Goal: Task Accomplishment & Management: Manage account settings

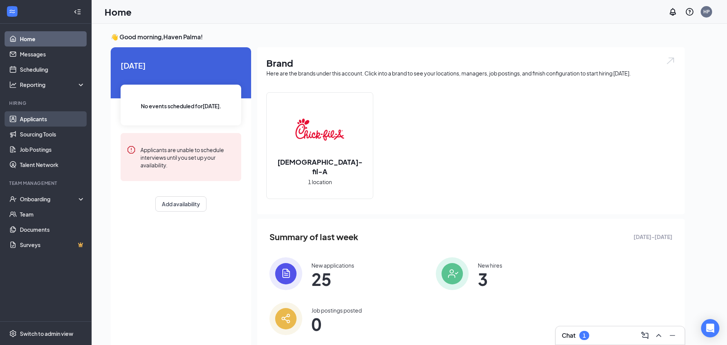
click at [61, 123] on link "Applicants" at bounding box center [52, 118] width 65 height 15
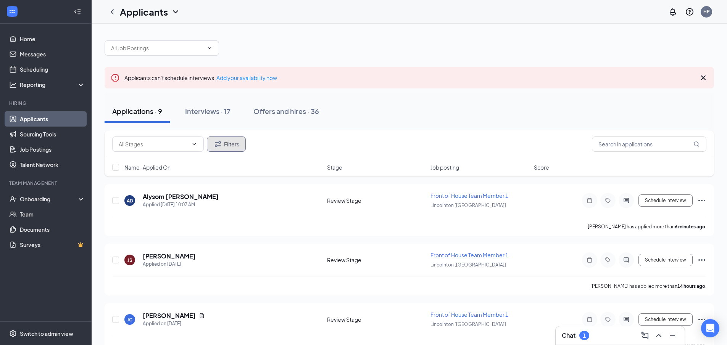
click at [219, 144] on icon "Filter" at bounding box center [217, 144] width 9 height 9
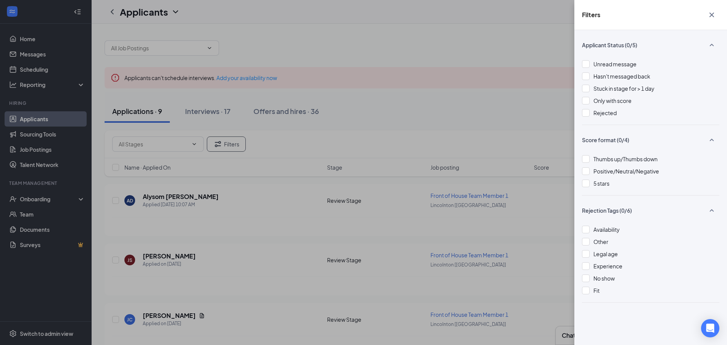
click at [623, 118] on div "Unread message Hasn't messaged back Stuck in stage for > 1 day Only with score …" at bounding box center [650, 92] width 137 height 65
click at [618, 114] on div "Rejected" at bounding box center [650, 113] width 137 height 8
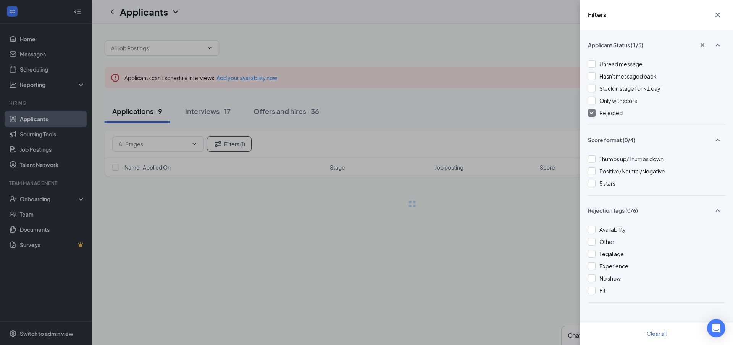
click at [527, 55] on div "Filters Applicant Status (1/5) Unread message Hasn't messaged back Stuck in sta…" at bounding box center [366, 172] width 733 height 345
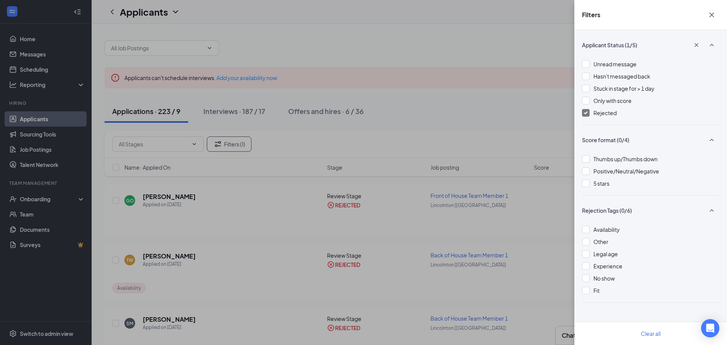
click at [403, 74] on div "Filters Applicant Status (1/5) Unread message Hasn't messaged back Stuck in sta…" at bounding box center [363, 172] width 727 height 345
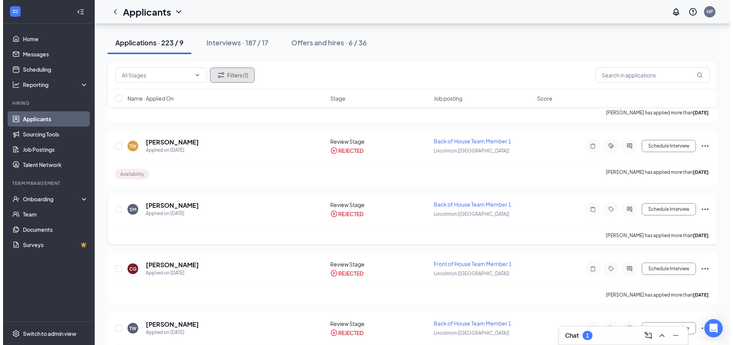
scroll to position [115, 0]
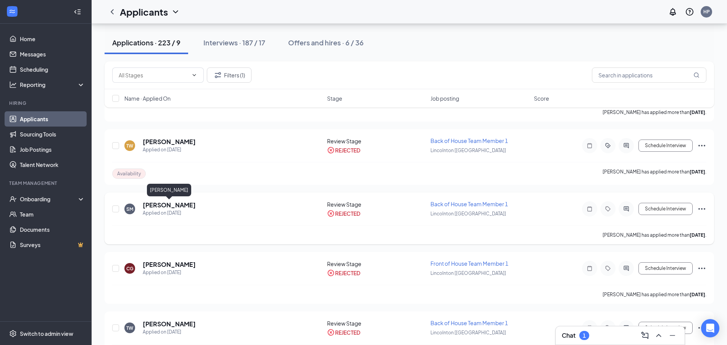
click at [190, 206] on h5 "[PERSON_NAME]" at bounding box center [169, 205] width 53 height 8
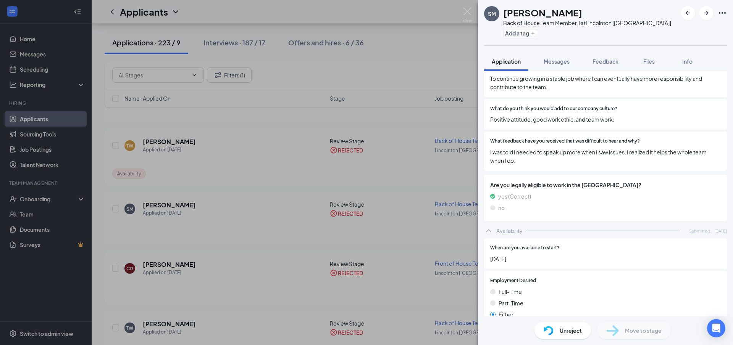
scroll to position [650, 0]
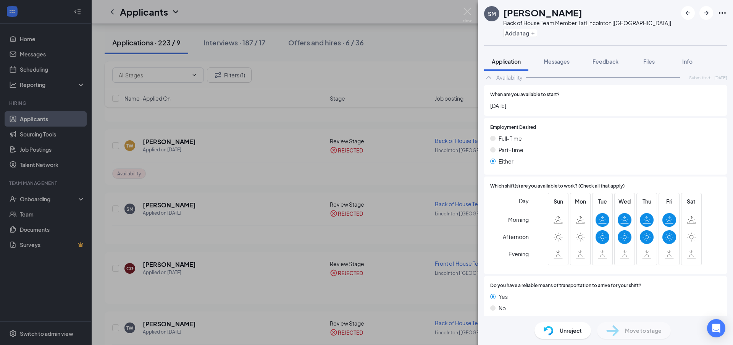
click at [565, 334] on span "Unreject" at bounding box center [571, 331] width 22 height 8
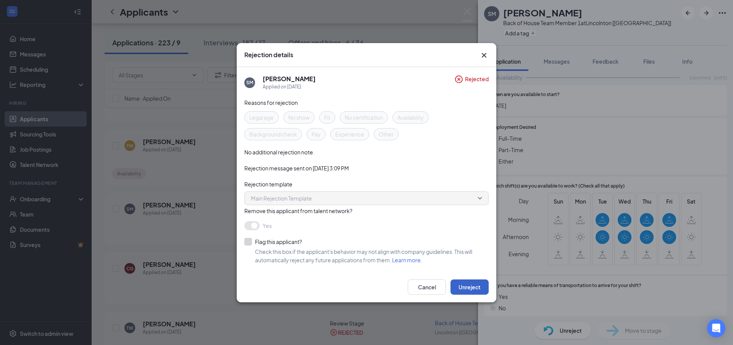
click at [472, 292] on button "Unreject" at bounding box center [469, 287] width 38 height 15
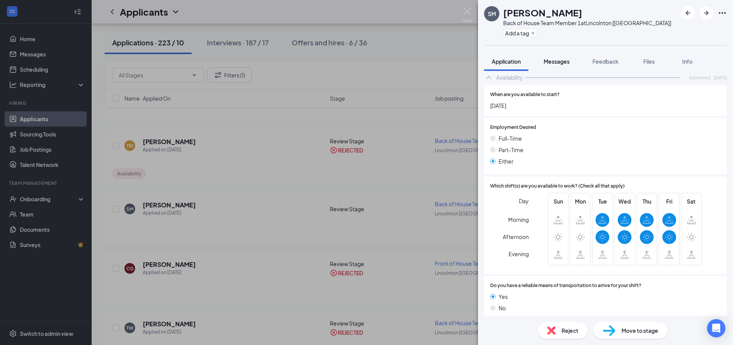
click at [564, 65] on button "Messages" at bounding box center [556, 61] width 41 height 19
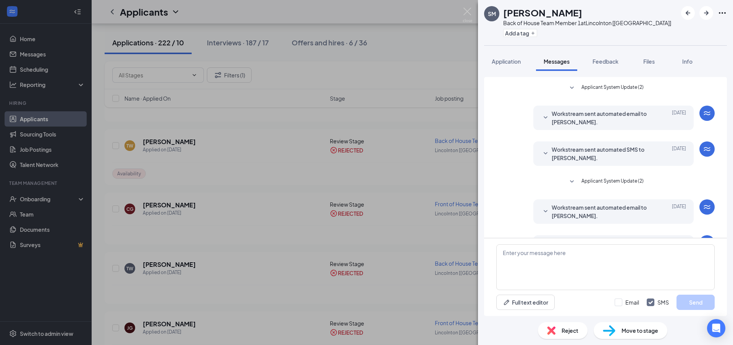
scroll to position [109, 0]
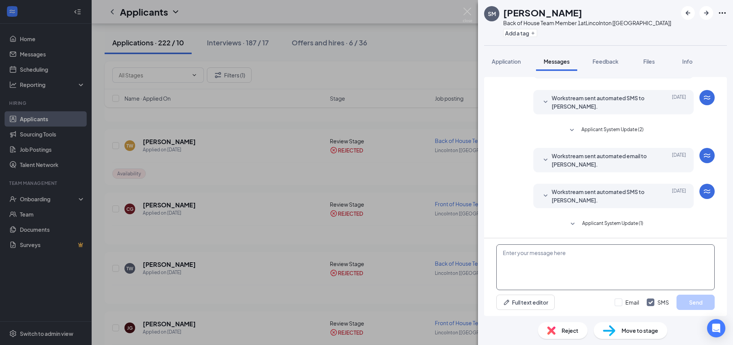
click at [576, 252] on textarea at bounding box center [605, 268] width 218 height 46
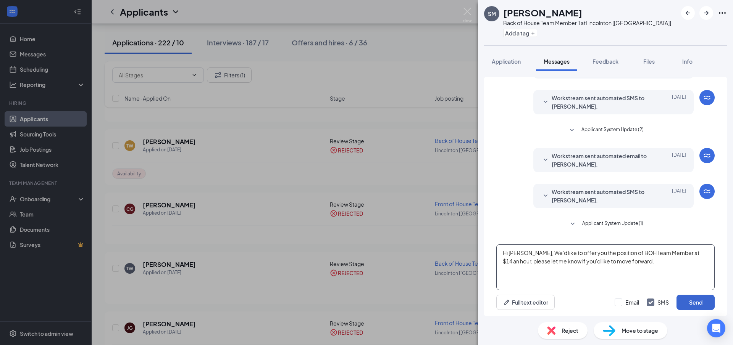
type textarea "Hi [PERSON_NAME], We'd like to offer you the position of BOH Team Member at $14…"
click at [691, 302] on button "Send" at bounding box center [695, 302] width 38 height 15
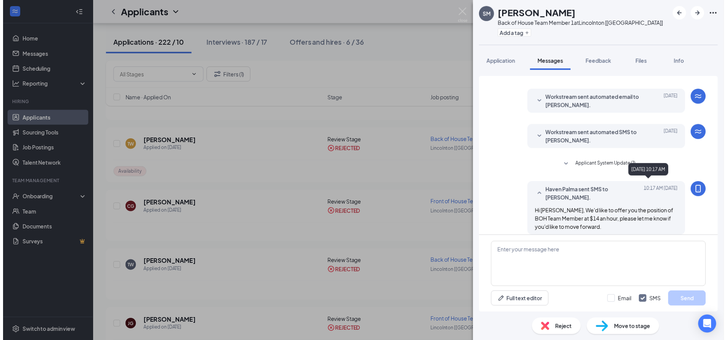
scroll to position [175, 0]
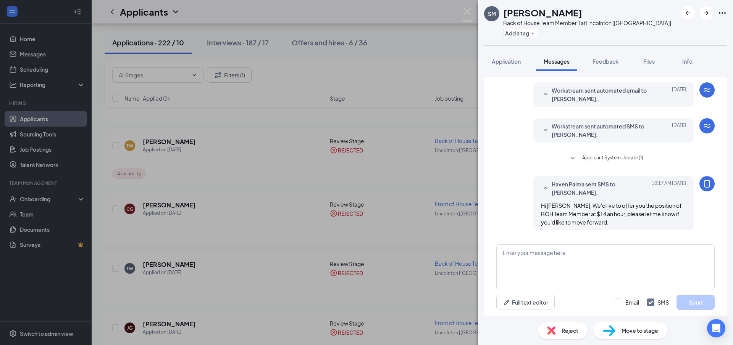
click at [468, 9] on img at bounding box center [468, 15] width 10 height 15
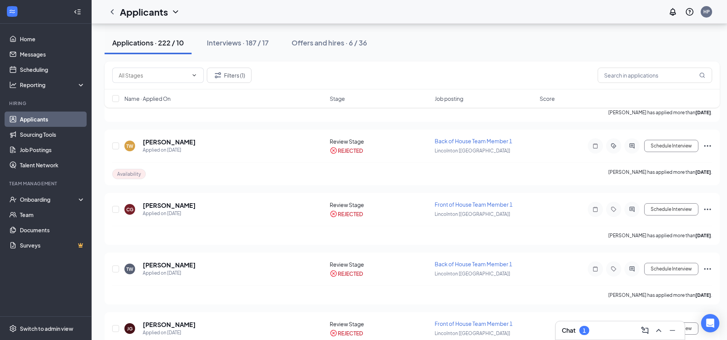
click at [165, 45] on div "Applications · 222 / 10" at bounding box center [148, 43] width 72 height 10
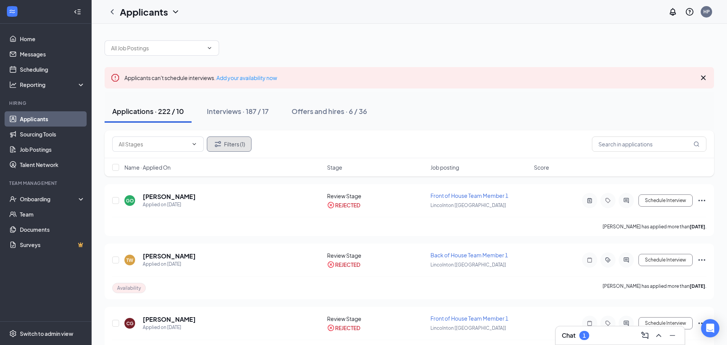
click at [244, 147] on button "Filters (1)" at bounding box center [229, 144] width 45 height 15
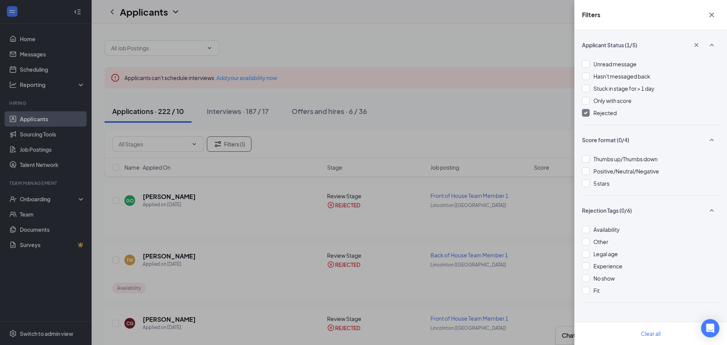
click at [603, 108] on div "Unread message Hasn't messaged back Stuck in stage for > 1 day Only with score …" at bounding box center [650, 92] width 137 height 65
click at [603, 111] on span "Rejected" at bounding box center [605, 113] width 23 height 7
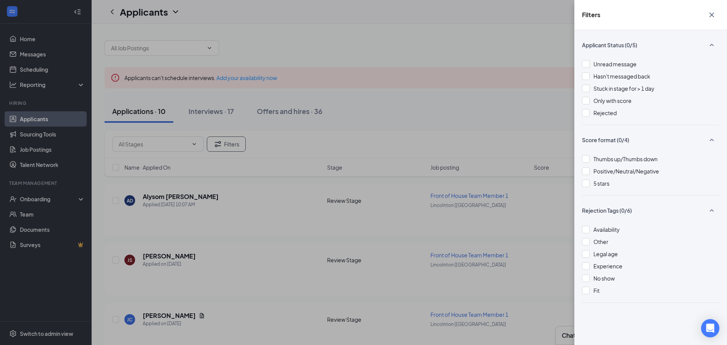
click at [459, 102] on div "Filters Applicant Status (0/5) Unread message Hasn't messaged back Stuck in sta…" at bounding box center [363, 172] width 727 height 345
click at [376, 42] on div "Filters Applicant Status (0/5) Unread message Hasn't messaged back Stuck in sta…" at bounding box center [363, 172] width 727 height 345
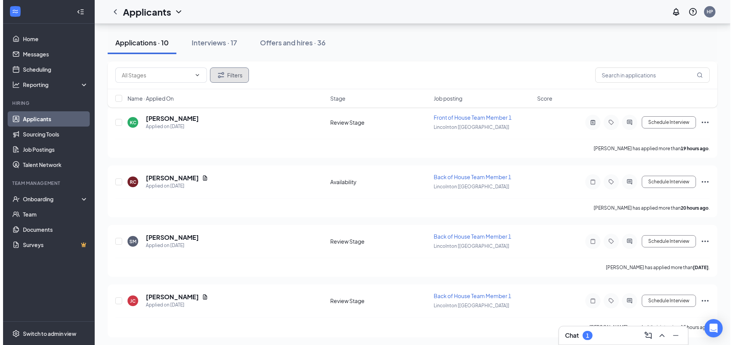
scroll to position [437, 0]
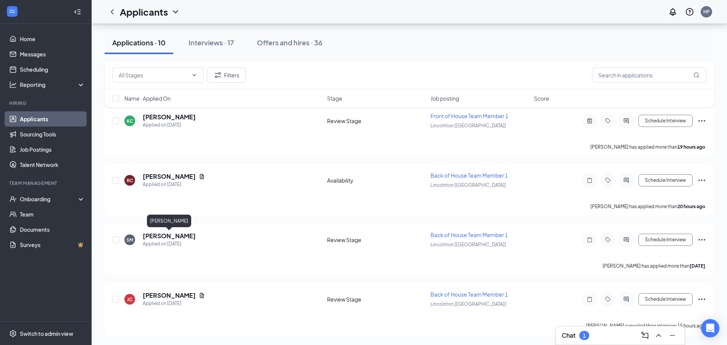
click at [184, 229] on div "[PERSON_NAME]" at bounding box center [169, 223] width 44 height 16
click at [172, 235] on h5 "[PERSON_NAME]" at bounding box center [169, 236] width 53 height 8
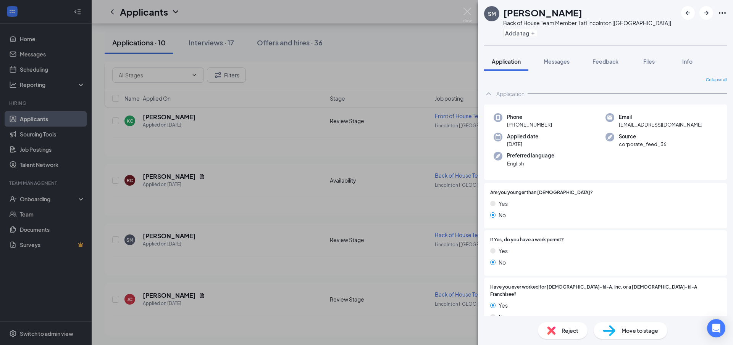
click at [632, 335] on div "Move to stage" at bounding box center [631, 331] width 74 height 17
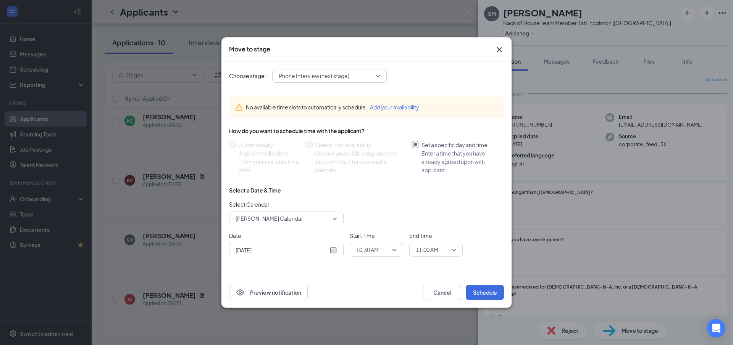
click at [348, 69] on div "Phone Interview (next stage)" at bounding box center [329, 76] width 115 height 14
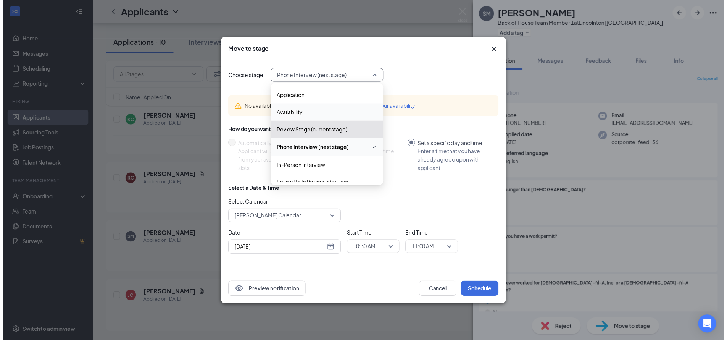
scroll to position [61, 0]
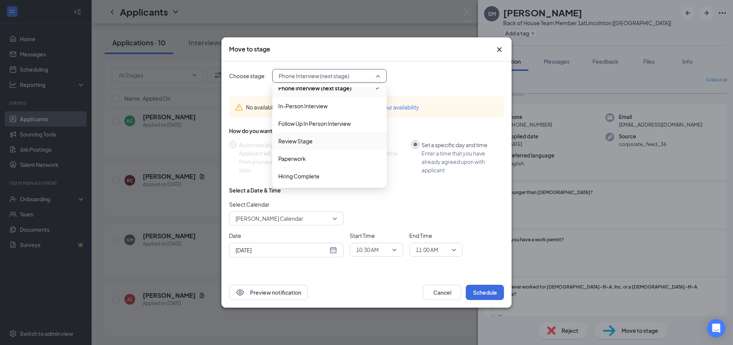
click at [323, 135] on div "Review Stage" at bounding box center [329, 141] width 115 height 18
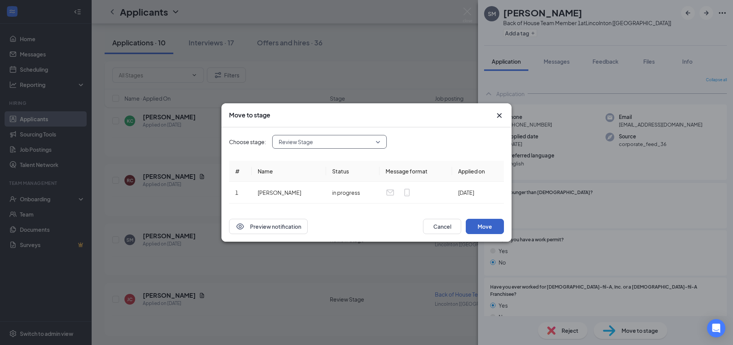
click at [487, 229] on button "Move" at bounding box center [485, 226] width 38 height 15
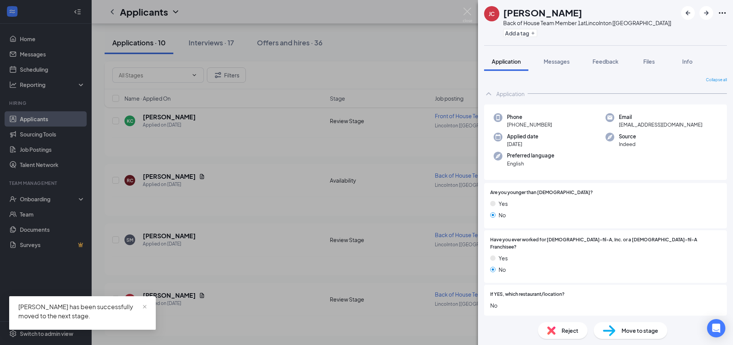
click at [401, 45] on div "[PERSON_NAME] Back of House Team Member 1 at [GEOGRAPHIC_DATA] [[GEOGRAPHIC_DAT…" at bounding box center [366, 172] width 733 height 345
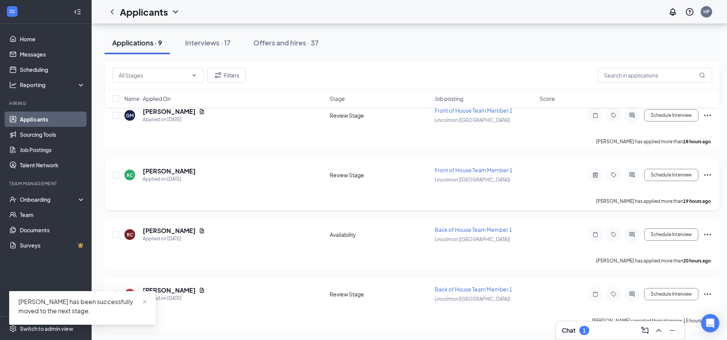
scroll to position [383, 0]
click at [226, 42] on div "Interviews · 17" at bounding box center [207, 43] width 45 height 10
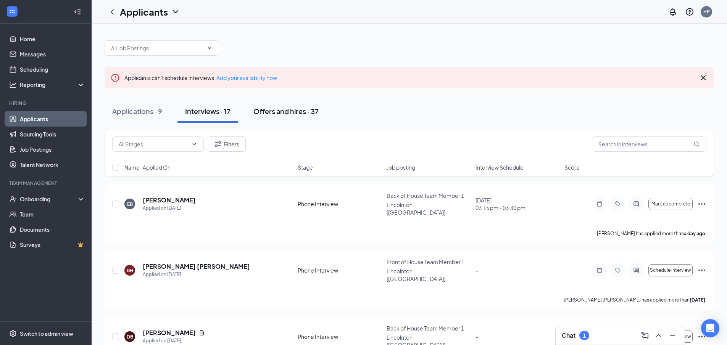
click at [274, 111] on div "Offers and hires · 37" at bounding box center [285, 111] width 65 height 10
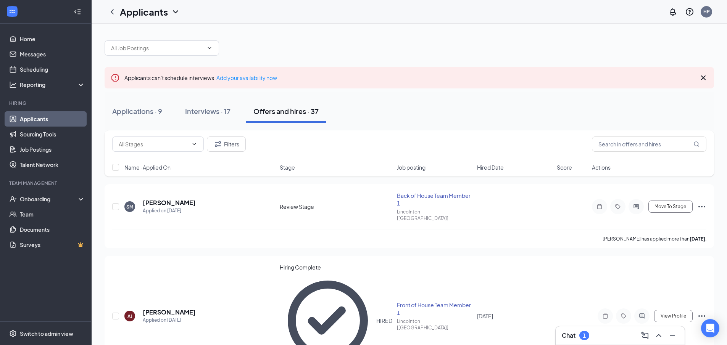
click at [585, 329] on div "Chat 1" at bounding box center [620, 336] width 129 height 18
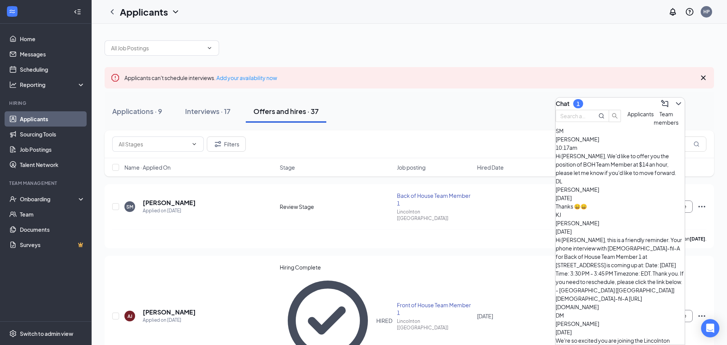
click at [593, 202] on div "Thanks 😄😄" at bounding box center [620, 206] width 129 height 8
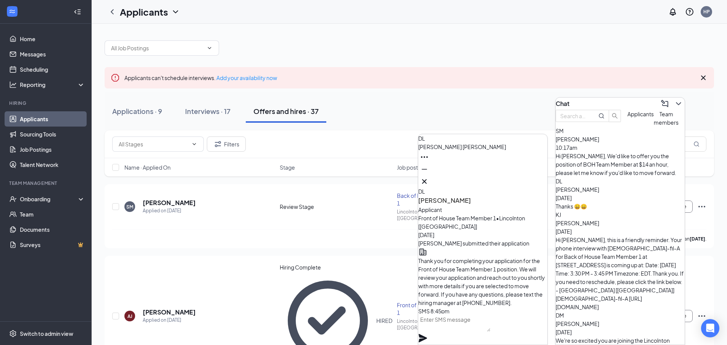
scroll to position [-158, 0]
click at [431, 181] on button at bounding box center [424, 182] width 12 height 12
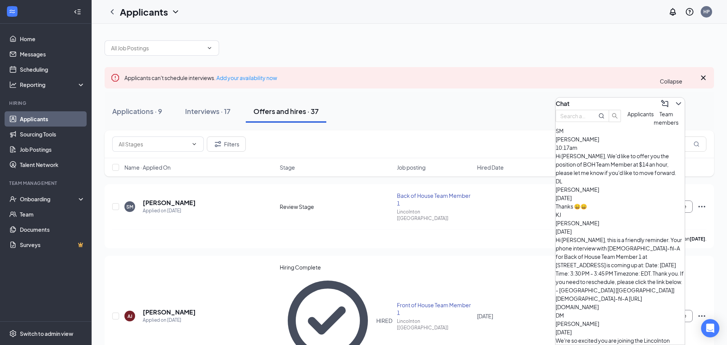
click at [677, 98] on button at bounding box center [679, 104] width 12 height 12
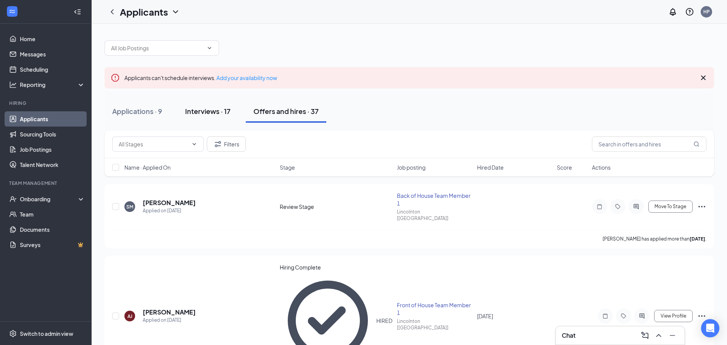
click at [223, 113] on div "Interviews · 17" at bounding box center [207, 111] width 45 height 10
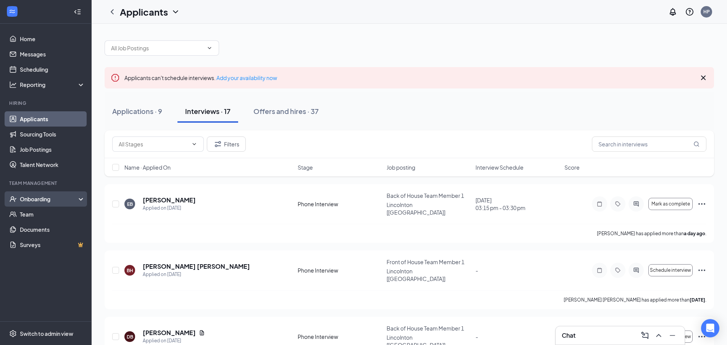
click at [13, 203] on div "Onboarding" at bounding box center [46, 199] width 92 height 15
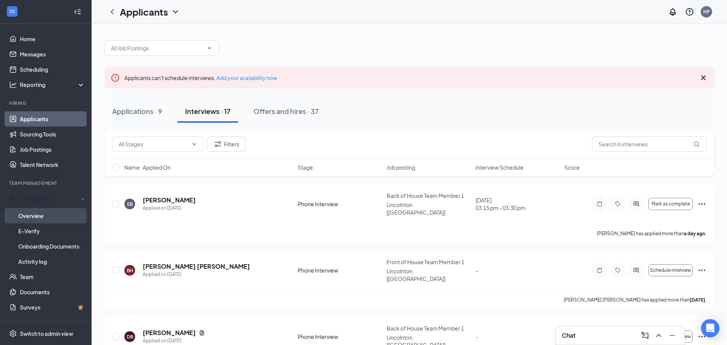
click at [48, 216] on link "Overview" at bounding box center [51, 215] width 67 height 15
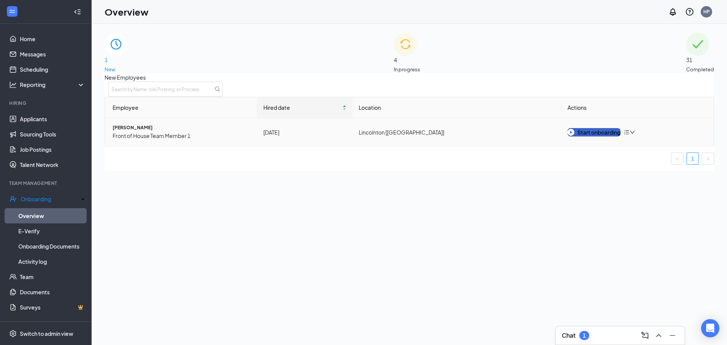
click at [581, 137] on div "Start onboarding" at bounding box center [594, 132] width 53 height 8
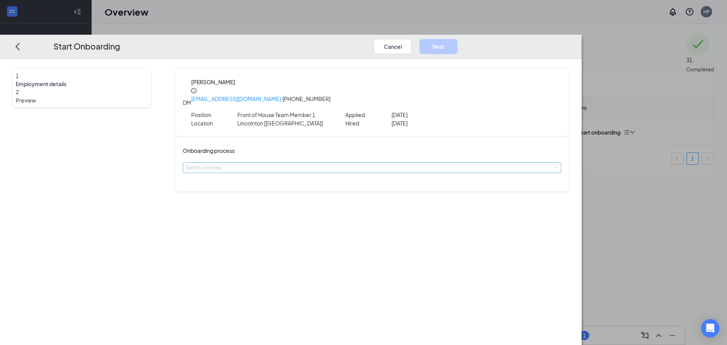
click at [295, 164] on div "Select a process" at bounding box center [370, 168] width 369 height 8
click at [298, 174] on li "Team Member" at bounding box center [318, 170] width 125 height 13
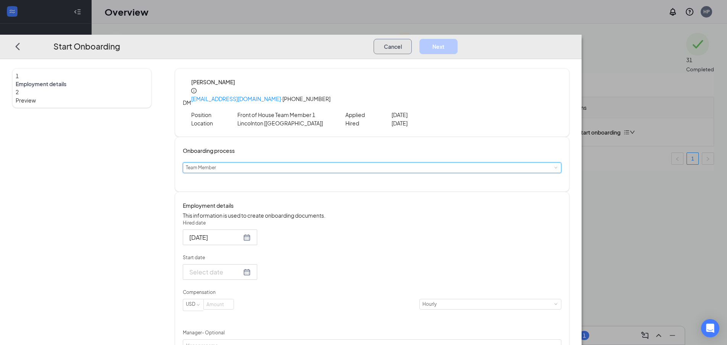
click at [412, 39] on button "Cancel" at bounding box center [393, 46] width 38 height 15
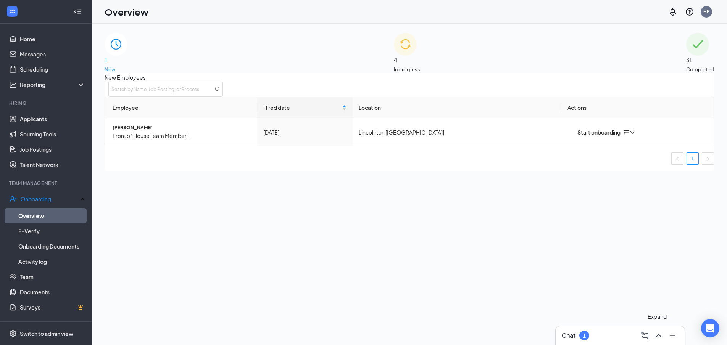
click at [657, 329] on div "Chat 1" at bounding box center [620, 336] width 129 height 18
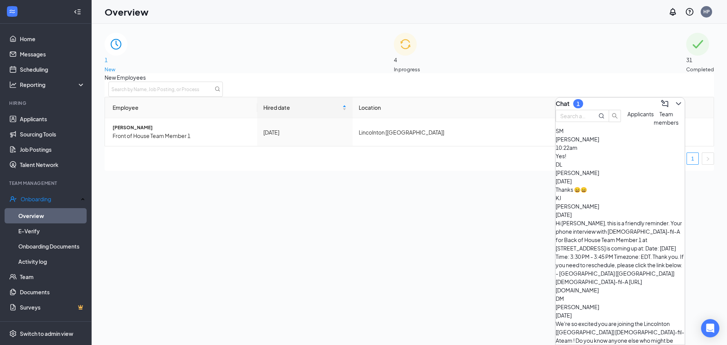
click at [645, 160] on div "Yes!" at bounding box center [620, 156] width 129 height 8
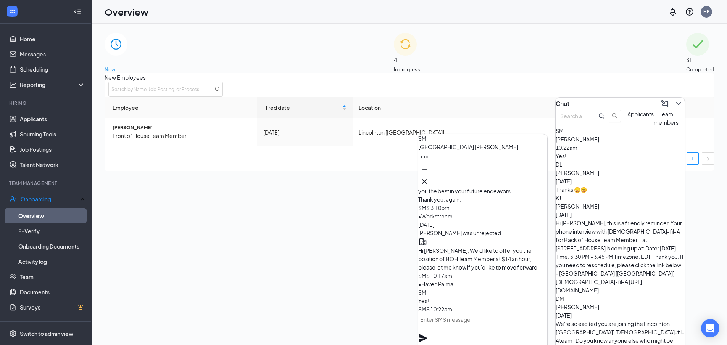
click at [473, 332] on textarea at bounding box center [454, 323] width 72 height 18
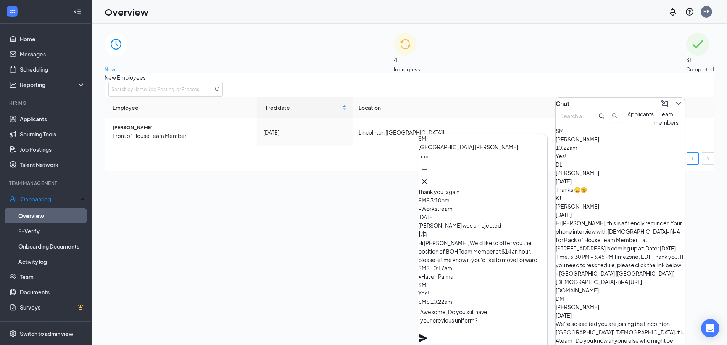
type textarea "Awesome, Do you still have your previous uniform?"
click at [427, 334] on icon "Plane" at bounding box center [422, 338] width 9 height 9
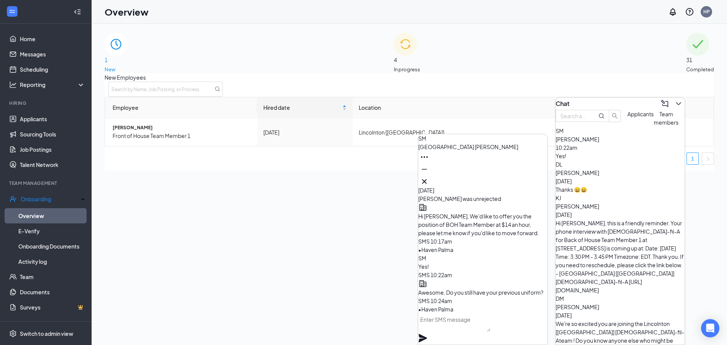
scroll to position [0, 0]
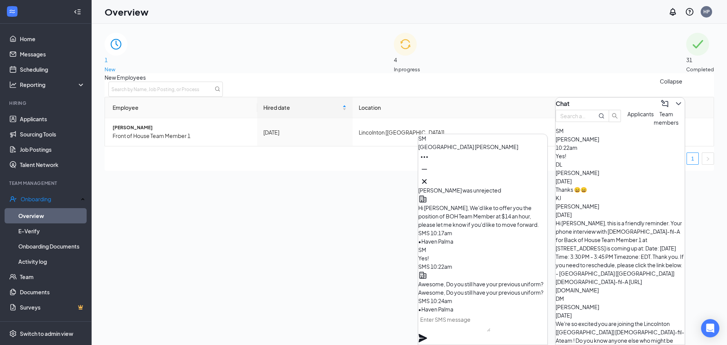
click at [674, 103] on icon "ChevronDown" at bounding box center [678, 103] width 9 height 9
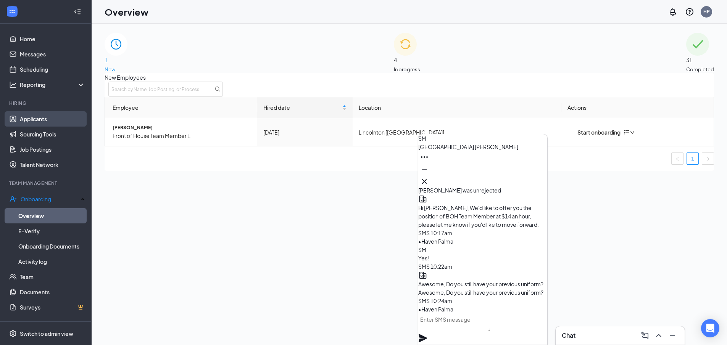
click at [20, 123] on link "Applicants" at bounding box center [52, 118] width 65 height 15
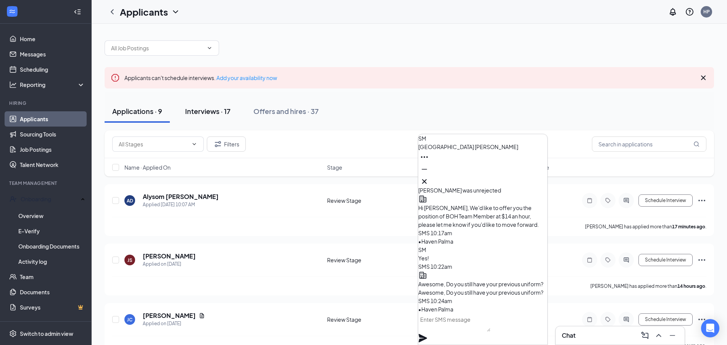
click at [209, 111] on div "Interviews · 17" at bounding box center [207, 111] width 45 height 10
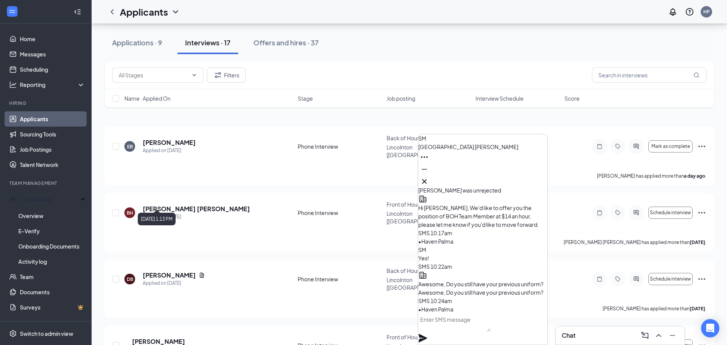
scroll to position [115, 0]
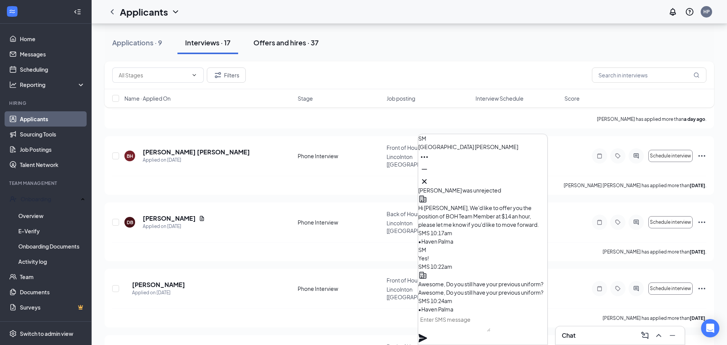
click at [259, 51] on button "Offers and hires · 37" at bounding box center [286, 42] width 81 height 23
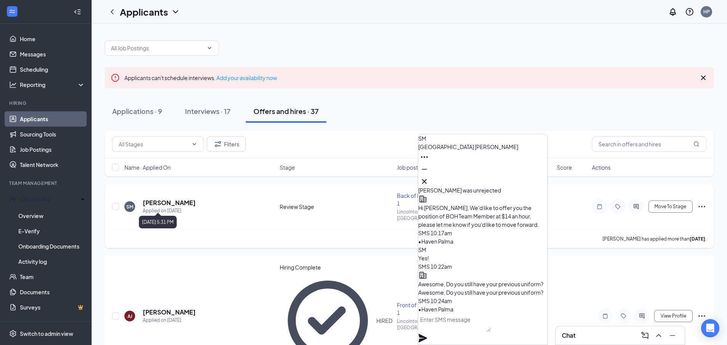
click at [179, 203] on h5 "[PERSON_NAME]" at bounding box center [169, 203] width 53 height 8
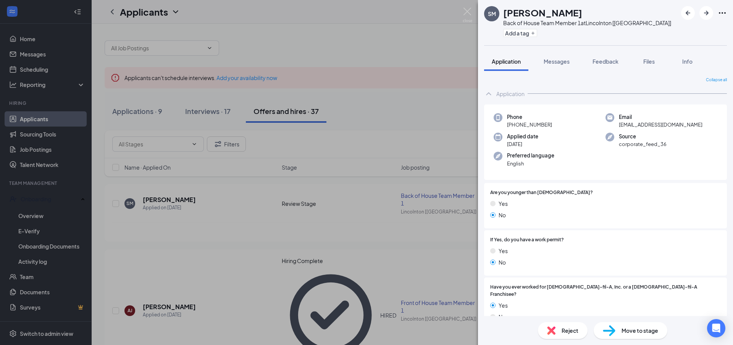
click at [612, 326] on img at bounding box center [609, 331] width 13 height 11
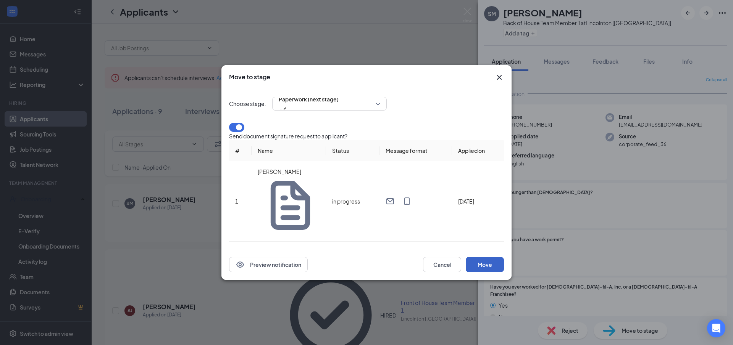
click at [478, 257] on button "Move" at bounding box center [485, 264] width 38 height 15
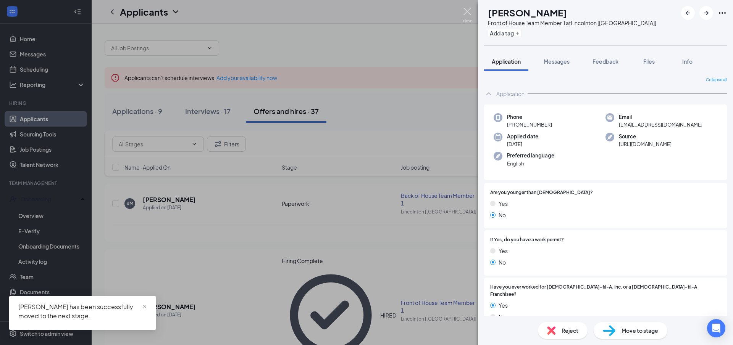
click at [464, 16] on img at bounding box center [468, 15] width 10 height 15
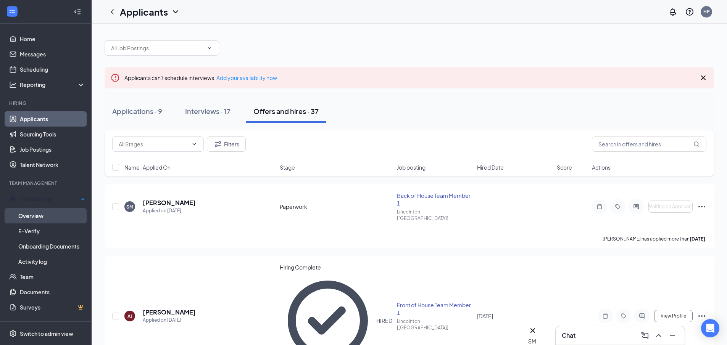
click at [31, 208] on link "Overview" at bounding box center [51, 215] width 67 height 15
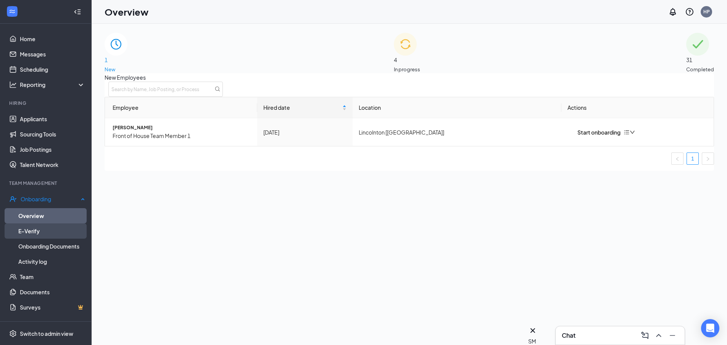
click at [39, 227] on link "E-Verify" at bounding box center [51, 231] width 67 height 15
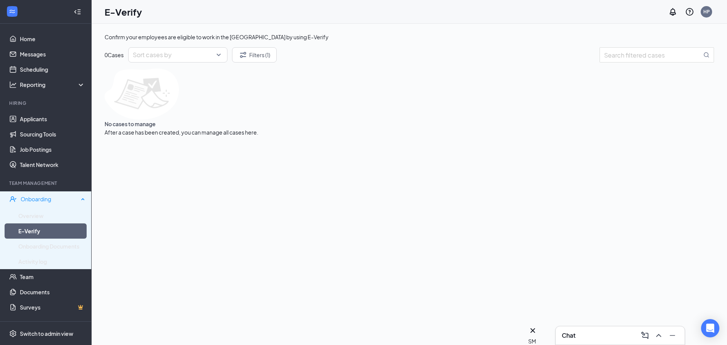
click at [44, 207] on div "Onboarding" at bounding box center [46, 199] width 92 height 15
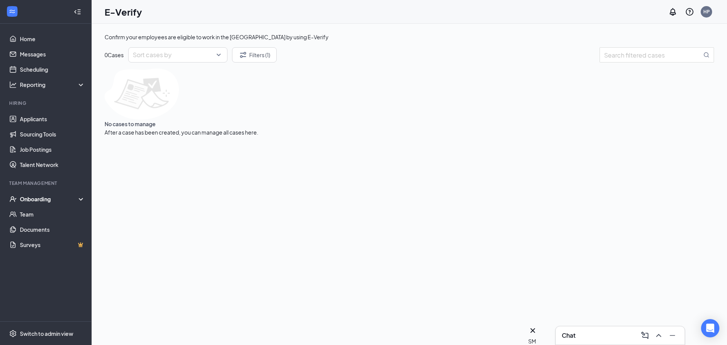
click at [52, 196] on div "Onboarding" at bounding box center [49, 199] width 59 height 8
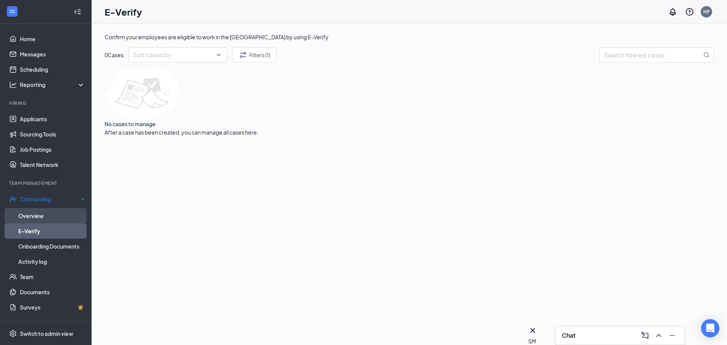
click at [42, 214] on link "Overview" at bounding box center [51, 215] width 67 height 15
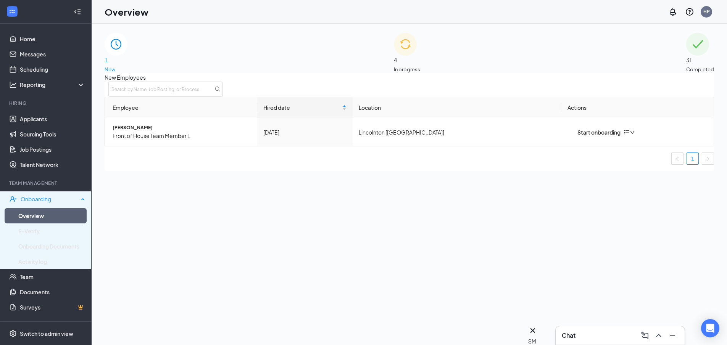
click at [31, 197] on div "Onboarding" at bounding box center [50, 199] width 58 height 8
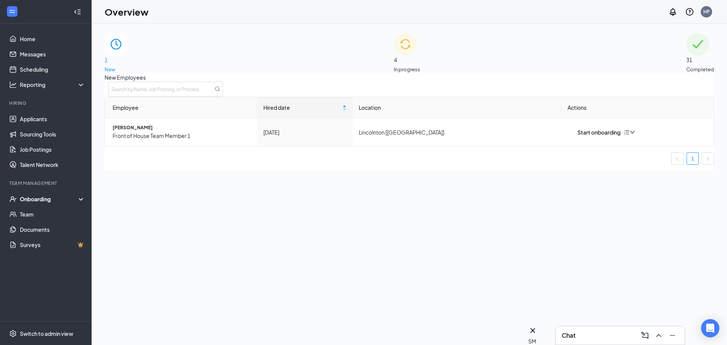
click at [38, 198] on div "Onboarding" at bounding box center [49, 199] width 59 height 8
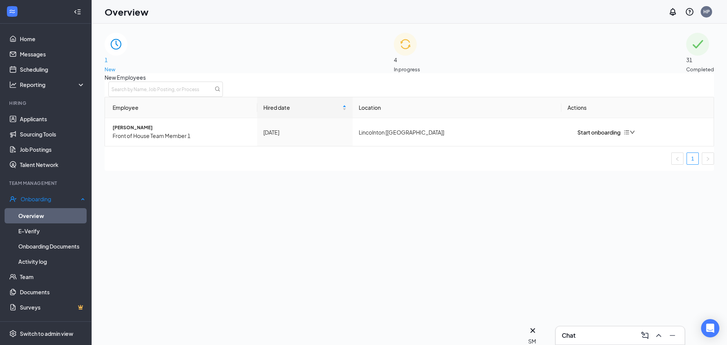
click at [39, 216] on link "Overview" at bounding box center [51, 215] width 67 height 15
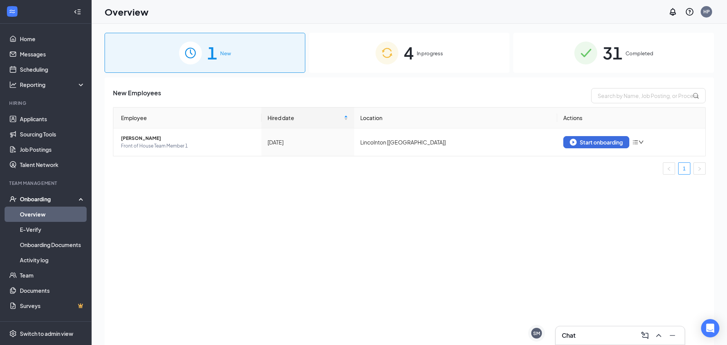
click at [707, 76] on div "1 New 4 In progress 31 Completed New Employees Employee Hired date Location Act…" at bounding box center [410, 202] width 610 height 338
click at [370, 38] on div "4 In progress" at bounding box center [409, 53] width 201 height 40
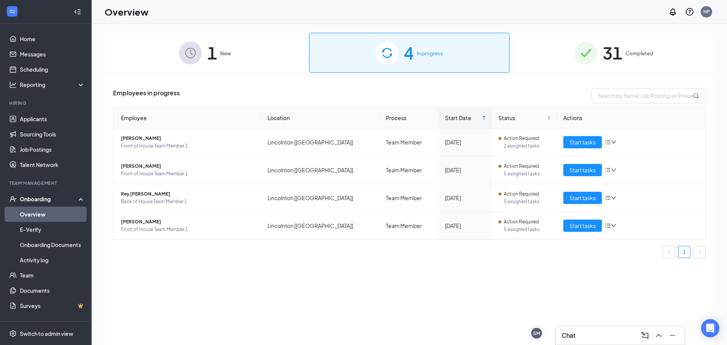
click at [190, 47] on img at bounding box center [190, 53] width 23 height 23
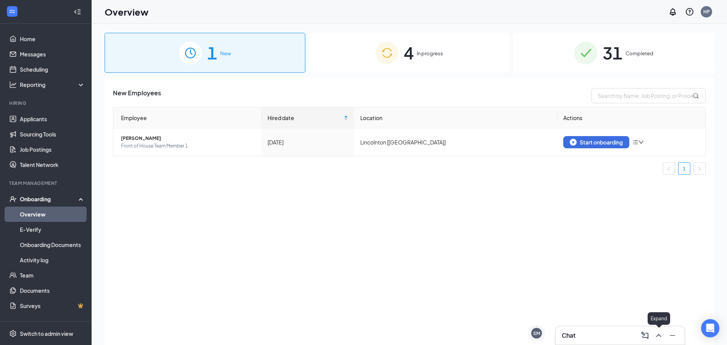
click at [660, 335] on icon "ChevronUp" at bounding box center [658, 335] width 9 height 9
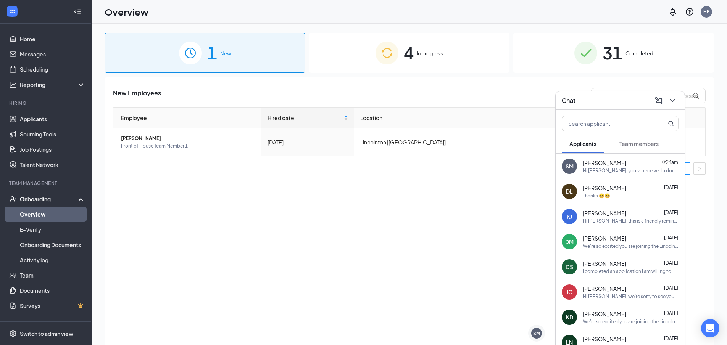
click at [624, 143] on span "Team members" at bounding box center [638, 143] width 39 height 7
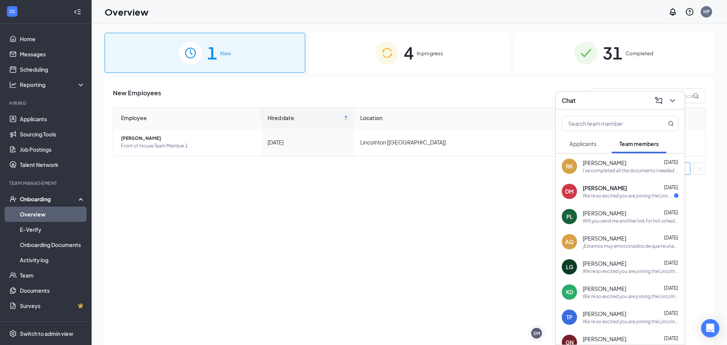
click at [604, 193] on div "We're so excited you are joining the Lincolnton [[GEOGRAPHIC_DATA]] [DEMOGRAPHI…" at bounding box center [628, 196] width 91 height 6
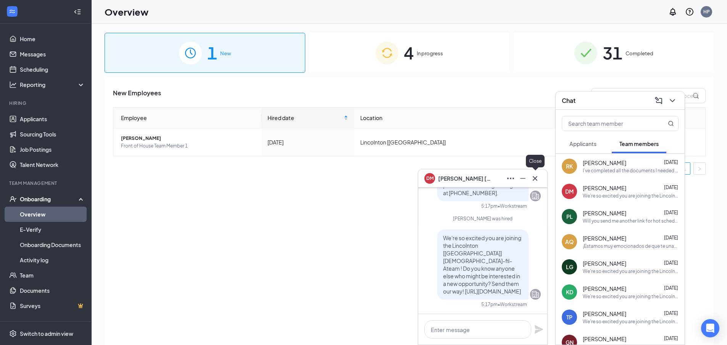
click at [532, 178] on icon "Cross" at bounding box center [535, 178] width 9 height 9
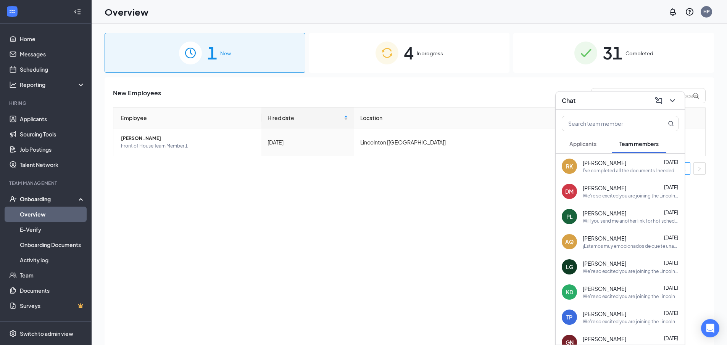
click at [471, 81] on div "New Employees Employee Hired date Location Actions Dawson McDaniel Front of Hou…" at bounding box center [410, 220] width 610 height 287
click at [487, 158] on div "Employee Hired date Location Actions Dawson McDaniel Front of House Team Member…" at bounding box center [409, 141] width 593 height 68
click at [677, 98] on button at bounding box center [672, 101] width 12 height 12
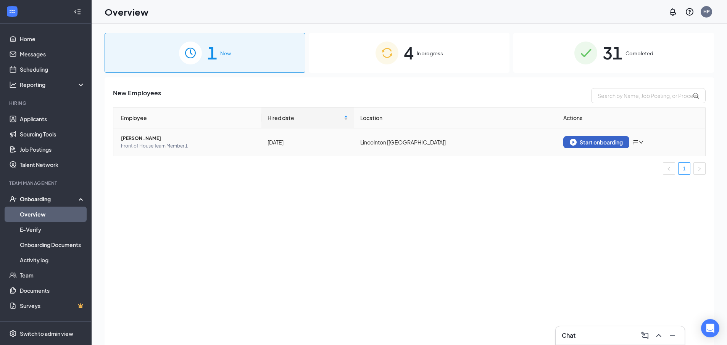
click at [611, 146] on button "Start onboarding" at bounding box center [596, 142] width 66 height 12
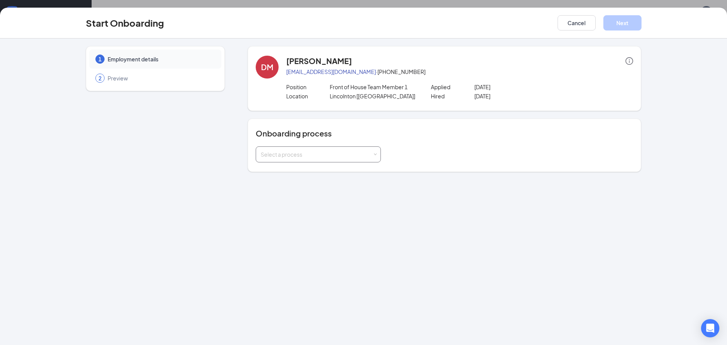
click at [332, 154] on div "Select a process" at bounding box center [317, 155] width 112 height 8
click at [330, 171] on li "Team Member" at bounding box center [318, 171] width 125 height 14
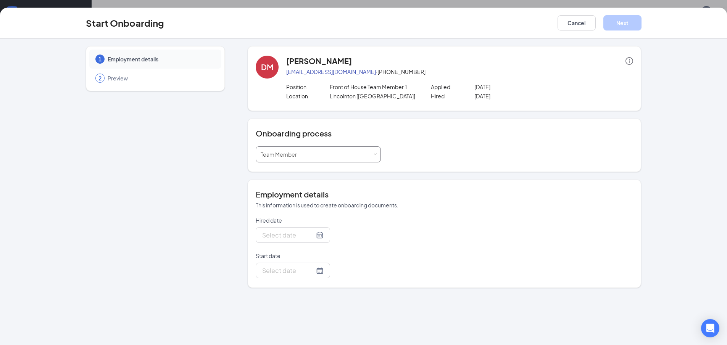
type input "[DATE]"
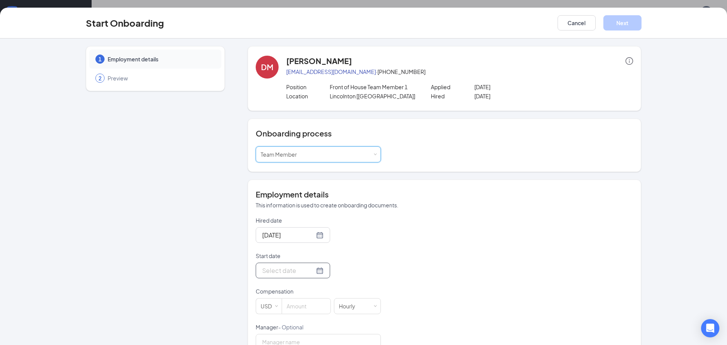
click at [294, 271] on input "Start date" at bounding box center [288, 271] width 52 height 10
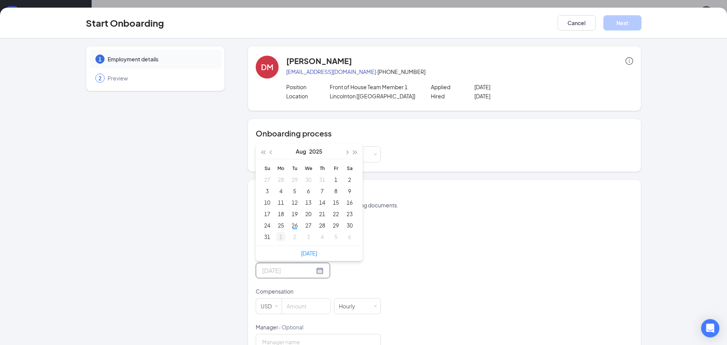
type input "Sep 1, 2025"
click at [276, 236] on div "1" at bounding box center [280, 236] width 9 height 9
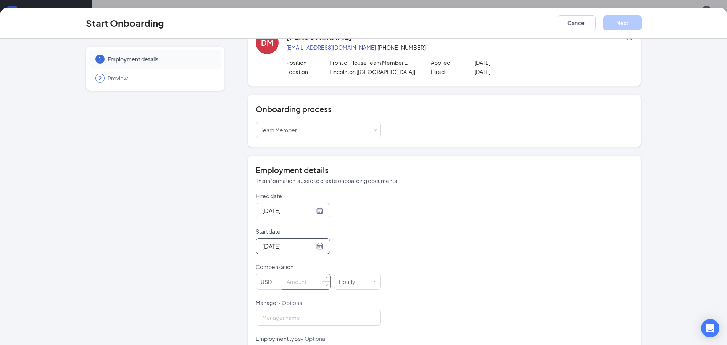
scroll to position [38, 0]
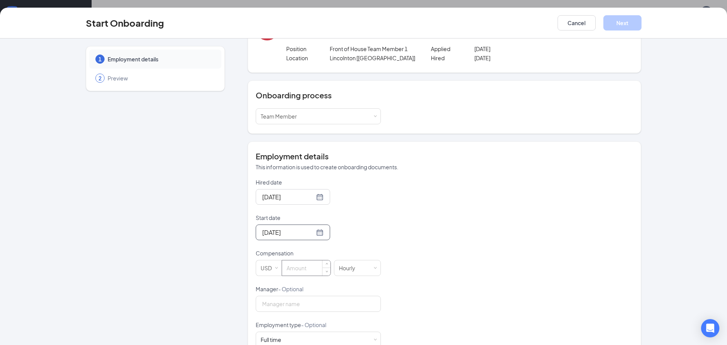
click at [294, 265] on input at bounding box center [306, 268] width 48 height 15
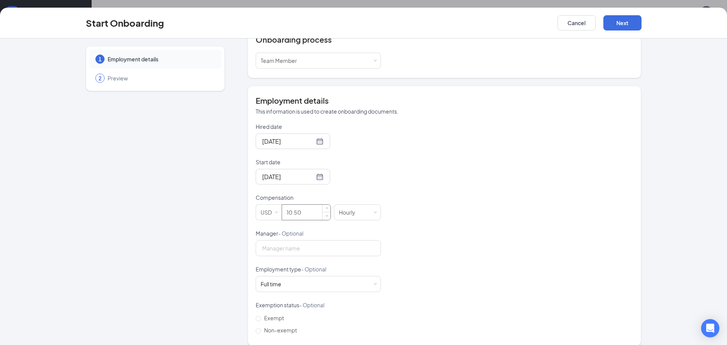
scroll to position [102, 0]
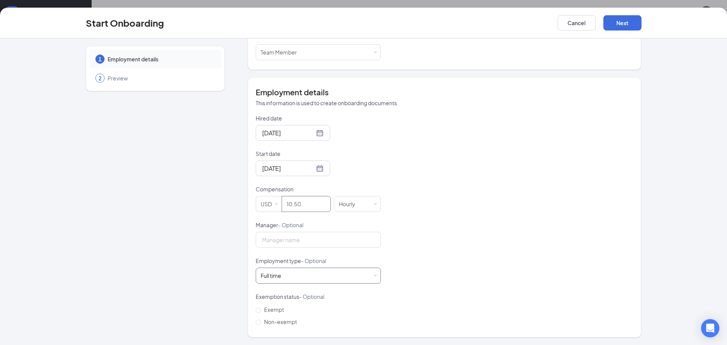
type input "10.5"
click at [271, 279] on div "Full time" at bounding box center [271, 276] width 21 height 8
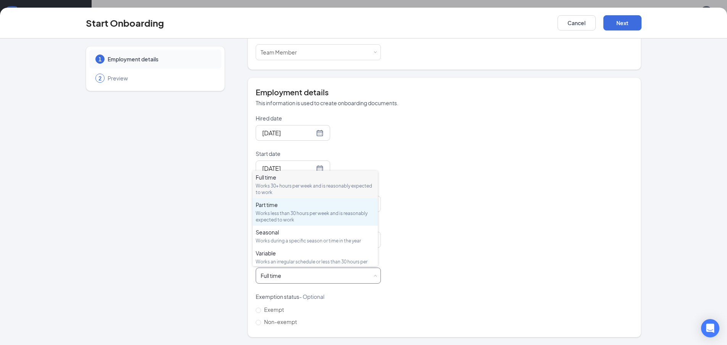
click at [276, 212] on div "Works less than 30 hours per week and is reasonably expected to work" at bounding box center [315, 216] width 119 height 13
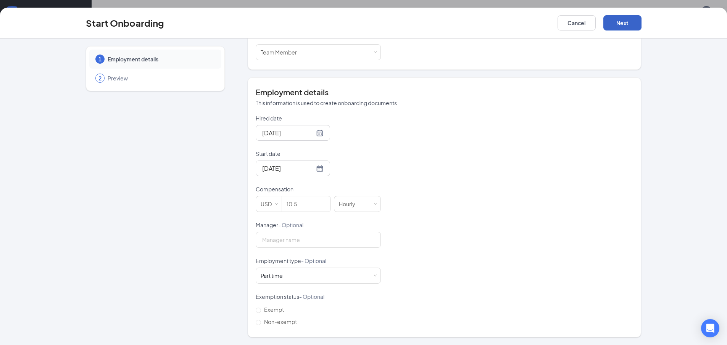
click at [615, 26] on button "Next" at bounding box center [622, 22] width 38 height 15
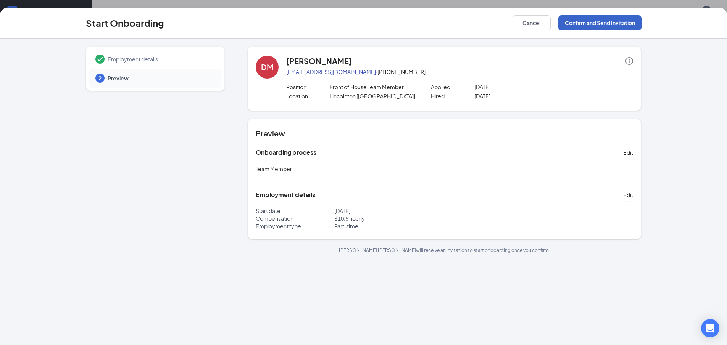
click at [594, 25] on button "Confirm and Send Invitation" at bounding box center [599, 22] width 83 height 15
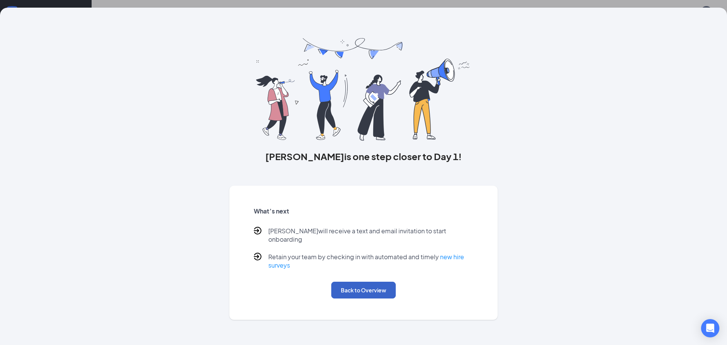
click at [366, 282] on button "Back to Overview" at bounding box center [363, 290] width 65 height 17
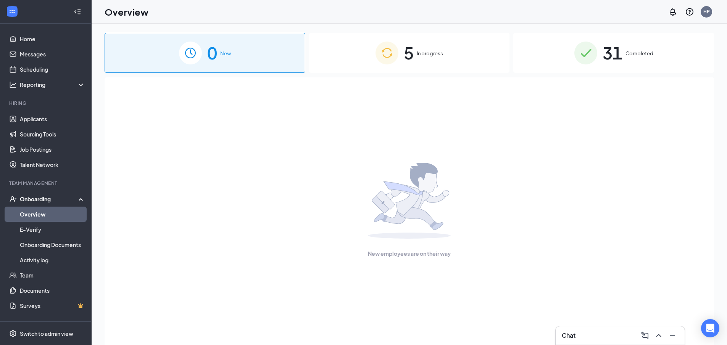
click at [463, 57] on div "5 In progress" at bounding box center [409, 53] width 201 height 40
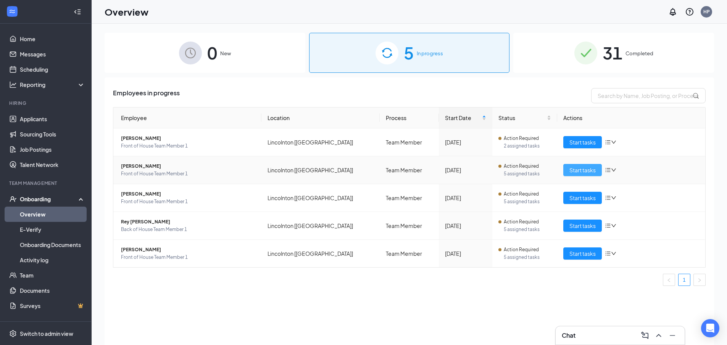
click at [575, 170] on span "Start tasks" at bounding box center [582, 170] width 26 height 8
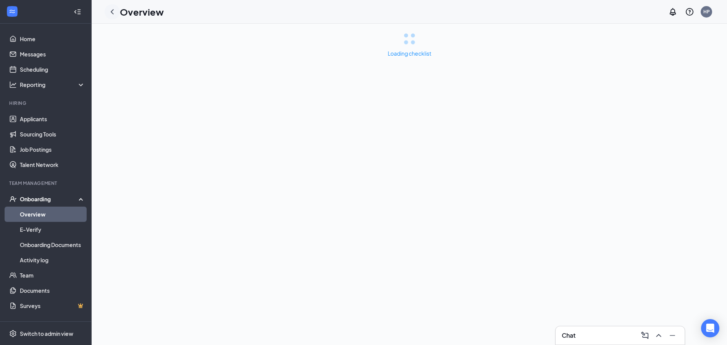
click at [116, 15] on icon "ChevronLeft" at bounding box center [112, 11] width 9 height 9
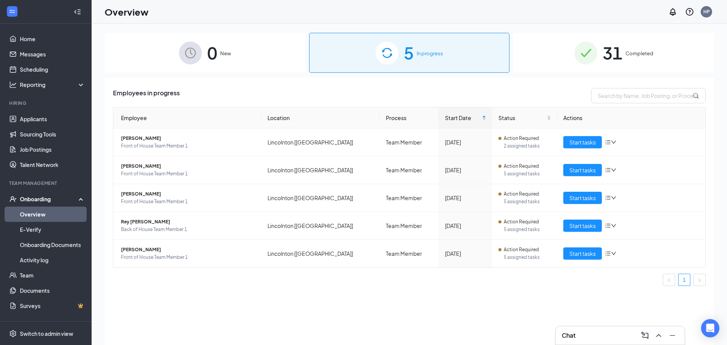
click at [539, 82] on div "Employees in progress Employee Location Process Start Date Status Actions Karle…" at bounding box center [410, 220] width 610 height 287
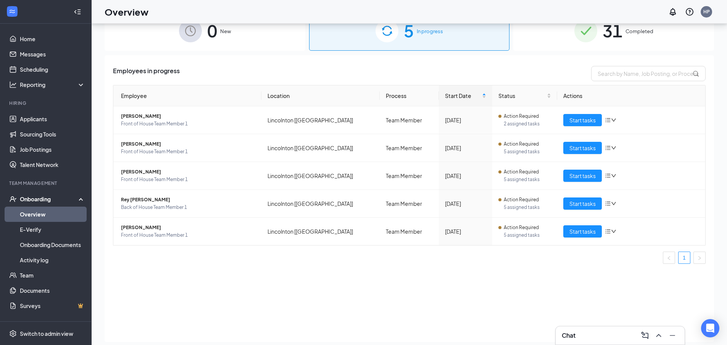
scroll to position [34, 0]
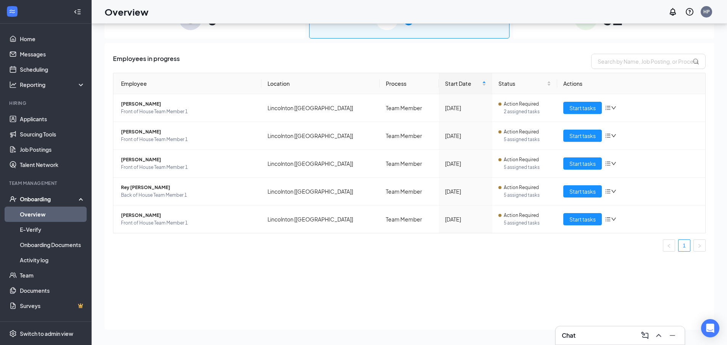
click at [202, 30] on div "0 New" at bounding box center [205, 18] width 201 height 40
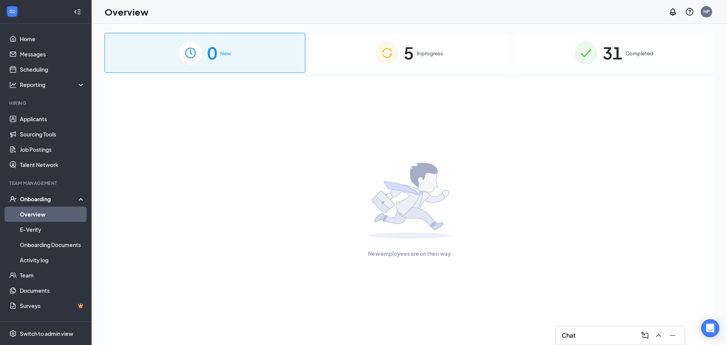
click at [398, 47] on div "5 In progress" at bounding box center [409, 53] width 201 height 40
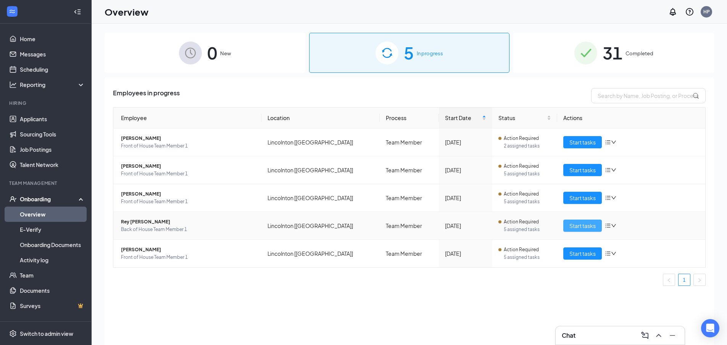
click at [582, 222] on span "Start tasks" at bounding box center [582, 226] width 26 height 8
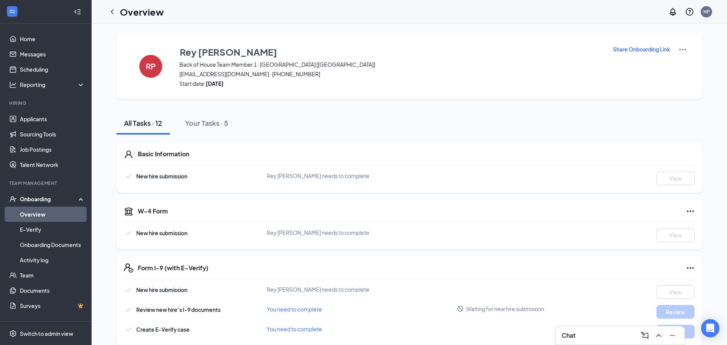
click at [647, 52] on p "Share Onboarding Link" at bounding box center [641, 49] width 57 height 8
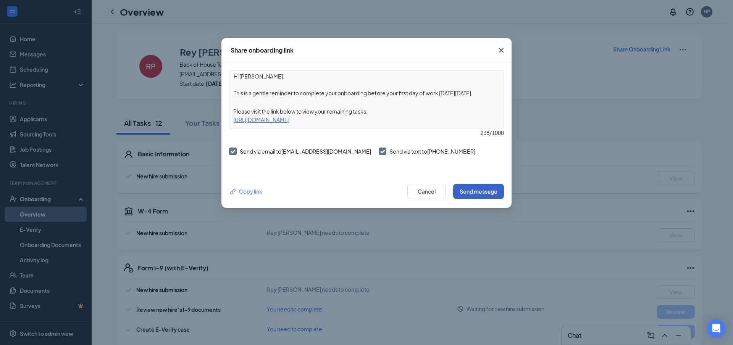
click at [480, 194] on button "Send message" at bounding box center [478, 191] width 51 height 15
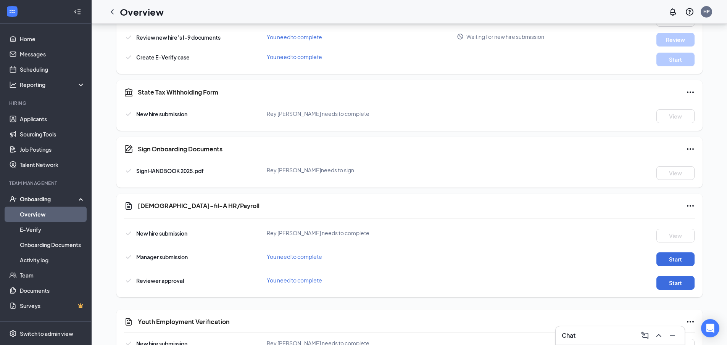
scroll to position [317, 0]
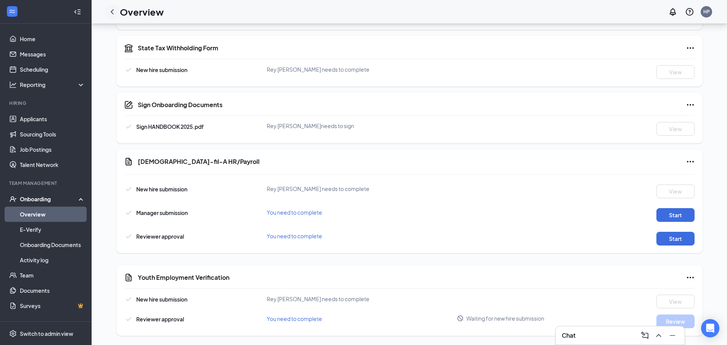
click at [110, 13] on icon "ChevronLeft" at bounding box center [112, 11] width 9 height 9
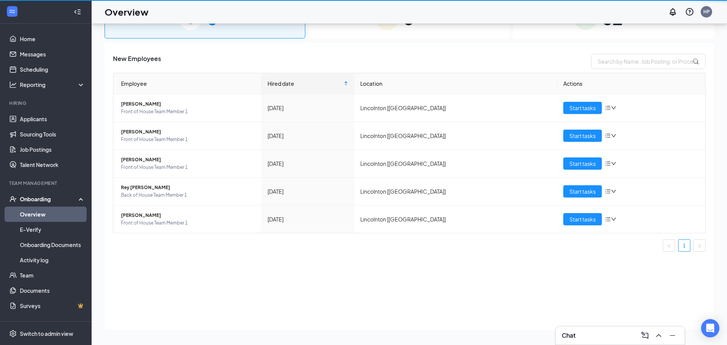
scroll to position [34, 0]
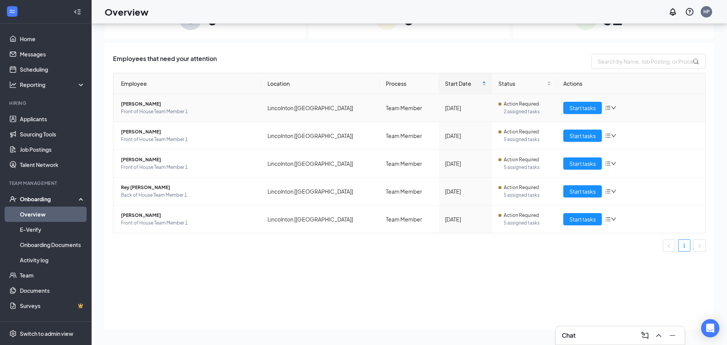
click at [583, 99] on td "Start tasks" at bounding box center [631, 108] width 148 height 28
click at [582, 104] on span "Start tasks" at bounding box center [582, 108] width 26 height 8
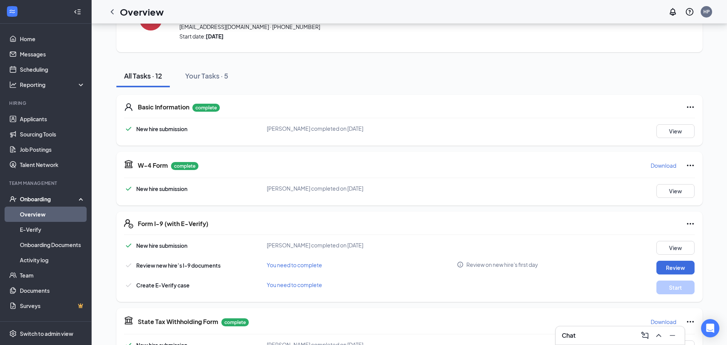
scroll to position [115, 0]
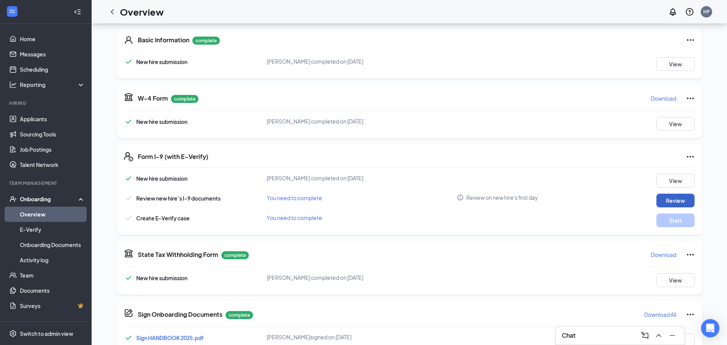
click at [662, 198] on button "Review" at bounding box center [675, 201] width 38 height 14
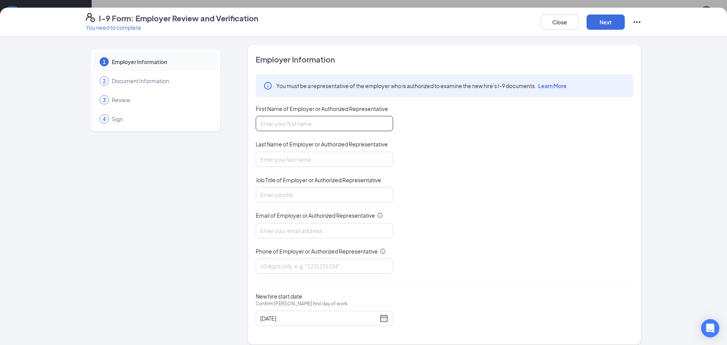
click at [360, 127] on input "First Name of Employer or Authorized Representative" at bounding box center [324, 123] width 137 height 15
type input "Haven"
click at [363, 157] on input "Last Name of Employer or Authorized Representative" at bounding box center [324, 159] width 137 height 15
type input "Duncan"
click at [353, 189] on input "Job Title of Employer or Authorized Representative" at bounding box center [324, 194] width 137 height 15
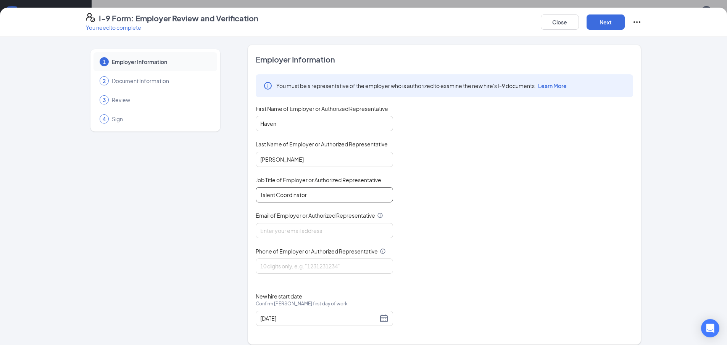
type input "Talent Coordinator"
click at [308, 239] on div "You must be a representative of the employer who is authorized to examine the n…" at bounding box center [444, 174] width 377 height 200
click at [311, 234] on input "Email of Employer or Authorized Representative" at bounding box center [324, 230] width 137 height 15
type input "cfahaven19@gmail.com"
click at [347, 264] on input "Phone of Employer or Authorized Representative" at bounding box center [324, 266] width 137 height 15
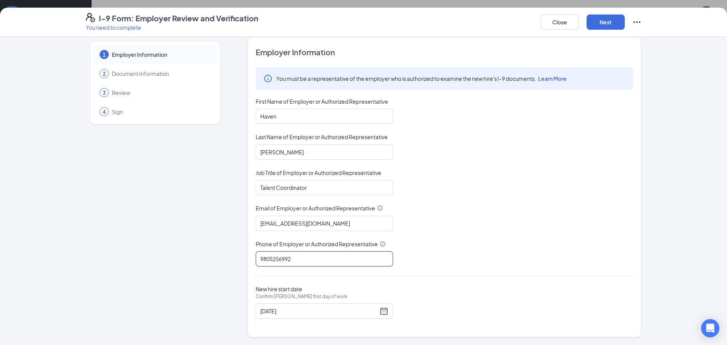
scroll to position [229, 0]
type input "9805256992"
click at [602, 20] on button "Next" at bounding box center [606, 22] width 38 height 15
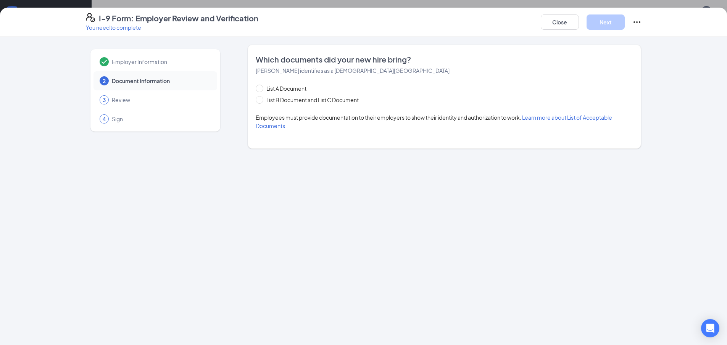
scroll to position [0, 0]
click at [310, 101] on span "List B Document and List C Document" at bounding box center [312, 100] width 98 height 8
click at [261, 101] on input "List B Document and List C Document" at bounding box center [258, 98] width 5 height 5
radio input "true"
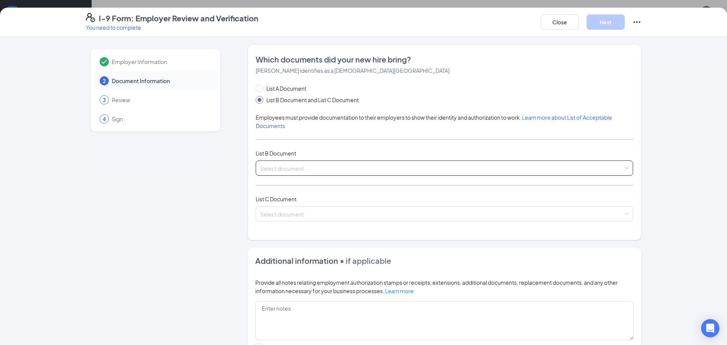
click at [312, 174] on span at bounding box center [441, 168] width 363 height 15
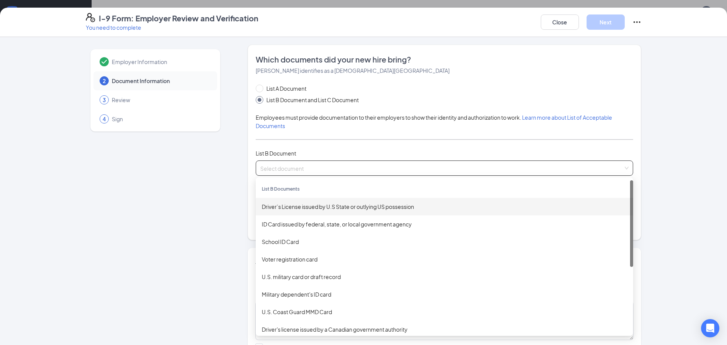
click at [309, 207] on div "Driver’s License issued by U.S State or outlying US possession" at bounding box center [444, 207] width 365 height 8
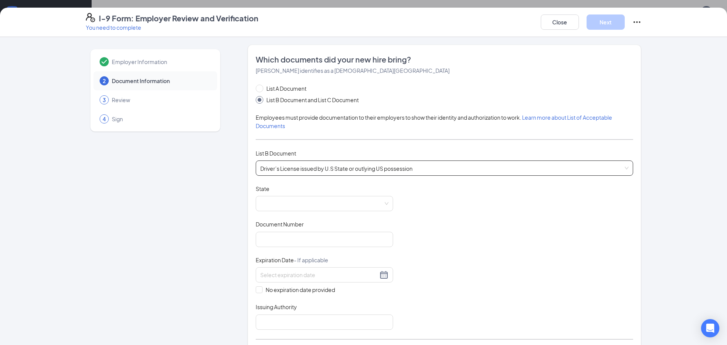
click at [327, 214] on div "Document Title Driver’s License issued by U.S State or outlying US possession S…" at bounding box center [444, 257] width 377 height 145
click at [335, 208] on span at bounding box center [324, 204] width 128 height 15
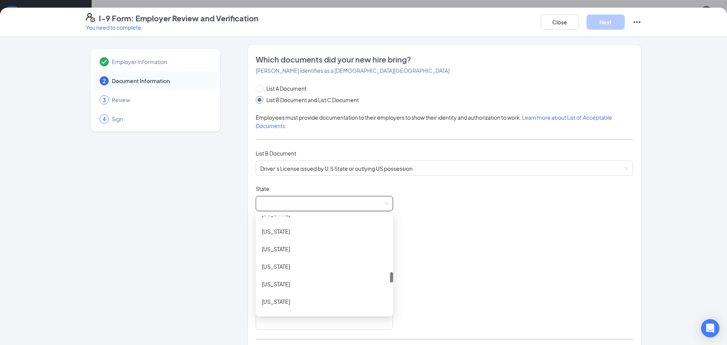
scroll to position [534, 0]
click at [311, 300] on div "North Carolina" at bounding box center [324, 305] width 137 height 18
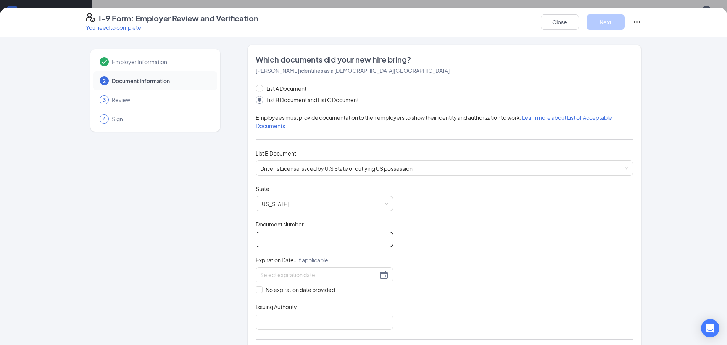
click at [294, 244] on input "Document Number" at bounding box center [324, 239] width 137 height 15
type input "000046324588"
click at [337, 282] on div at bounding box center [324, 275] width 137 height 15
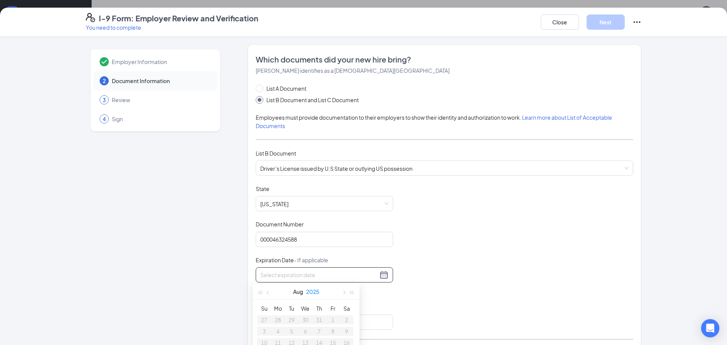
click at [317, 288] on button "2025" at bounding box center [312, 291] width 13 height 15
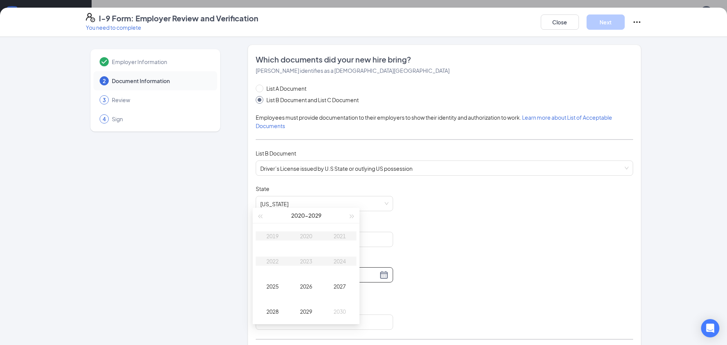
type input "08/26/2027"
click at [346, 287] on div "2027" at bounding box center [339, 286] width 23 height 9
type input "09/04/2027"
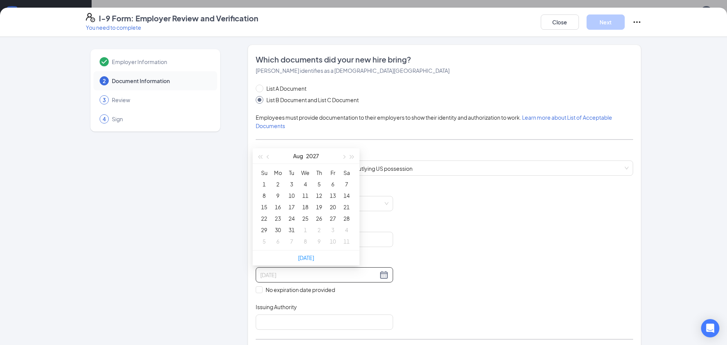
type input "08/03/2027"
click at [295, 153] on button "Aug" at bounding box center [298, 155] width 10 height 15
click at [320, 179] on td "Feb" at bounding box center [306, 177] width 34 height 25
type input "02/05/2027"
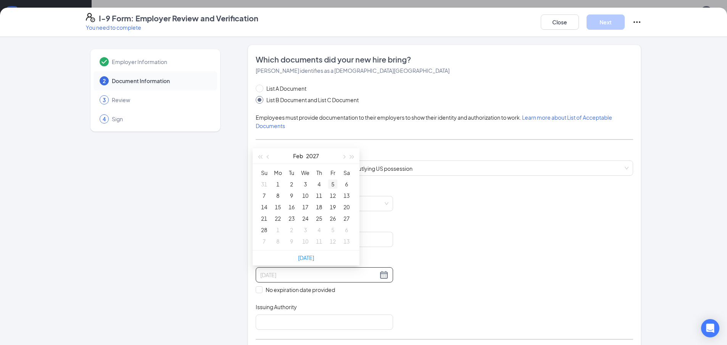
click at [330, 182] on div "5" at bounding box center [332, 184] width 9 height 9
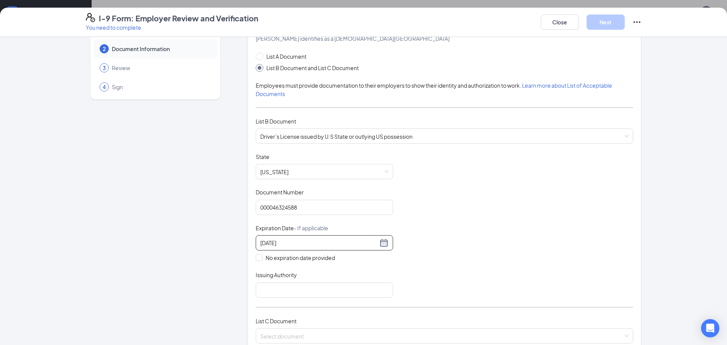
scroll to position [76, 0]
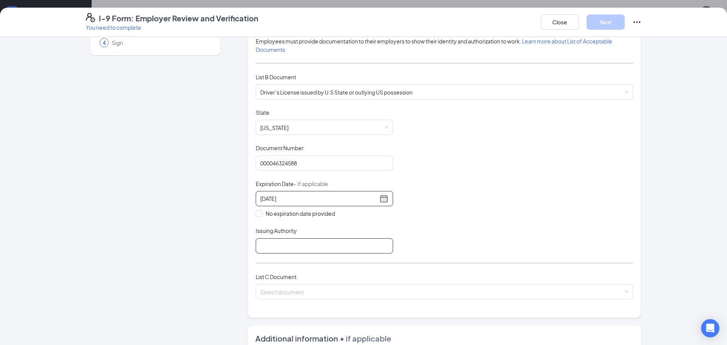
click at [306, 245] on input "Issuing Authority" at bounding box center [324, 246] width 137 height 15
type input "DMV"
click at [295, 289] on input "search" at bounding box center [441, 290] width 363 height 11
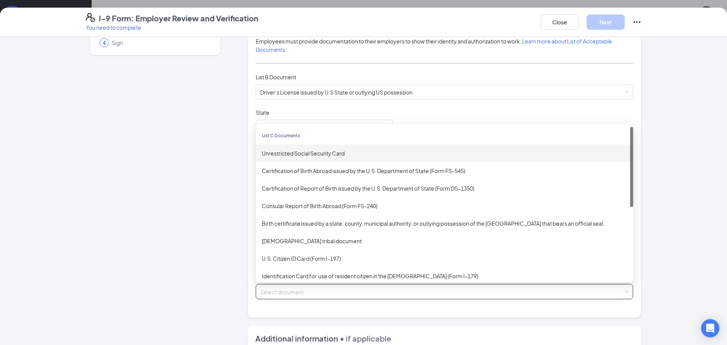
click at [303, 155] on div "Unrestricted Social Security Card" at bounding box center [444, 153] width 365 height 8
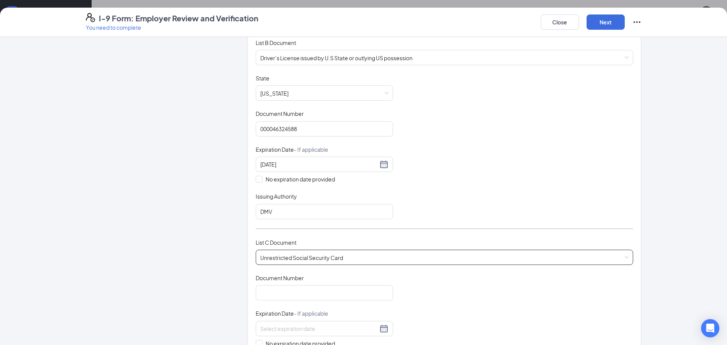
scroll to position [153, 0]
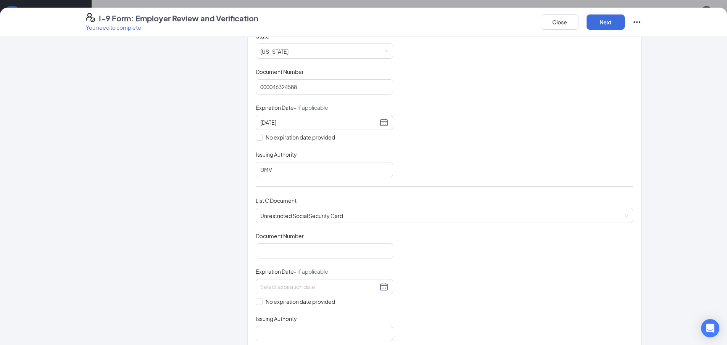
click at [280, 243] on div "Document Number" at bounding box center [324, 237] width 137 height 11
click at [284, 248] on input "Document Number" at bounding box center [324, 251] width 137 height 15
type input "685189350"
click at [256, 301] on input "No expiration date provided" at bounding box center [258, 300] width 5 height 5
checkbox input "true"
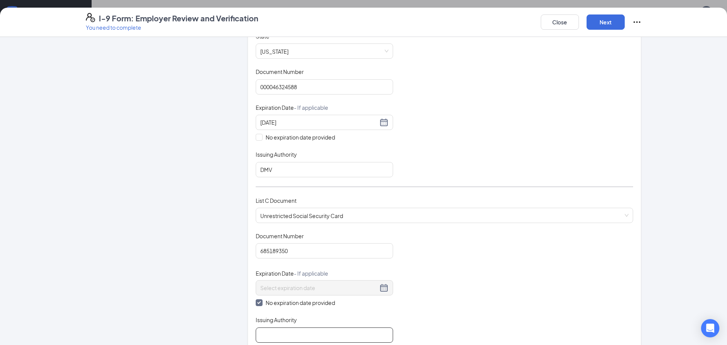
click at [266, 329] on input "Issuing Authority" at bounding box center [324, 335] width 137 height 15
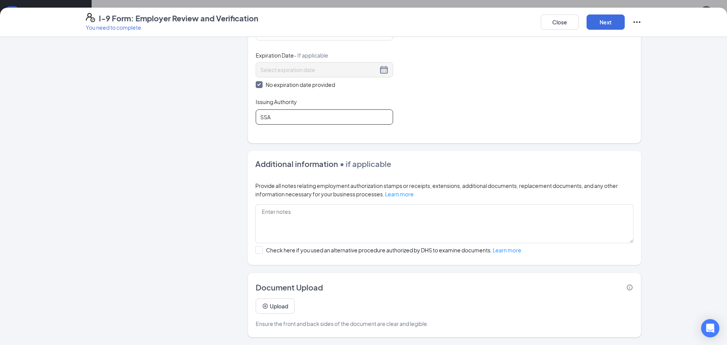
scroll to position [326, 0]
type input "SSA"
click at [602, 18] on button "Next" at bounding box center [606, 22] width 38 height 15
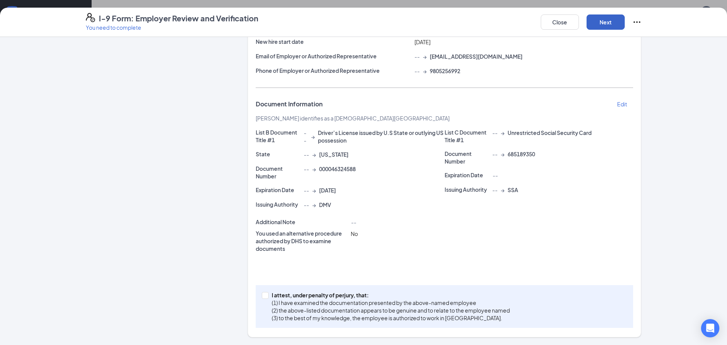
scroll to position [97, 0]
click at [262, 297] on input "I attest, under penalty of perjury, that: (1) I have examined the documentation…" at bounding box center [264, 294] width 5 height 5
checkbox input "true"
click at [598, 13] on div "Close Next" at bounding box center [591, 22] width 101 height 18
click at [595, 18] on button "Next" at bounding box center [606, 22] width 38 height 15
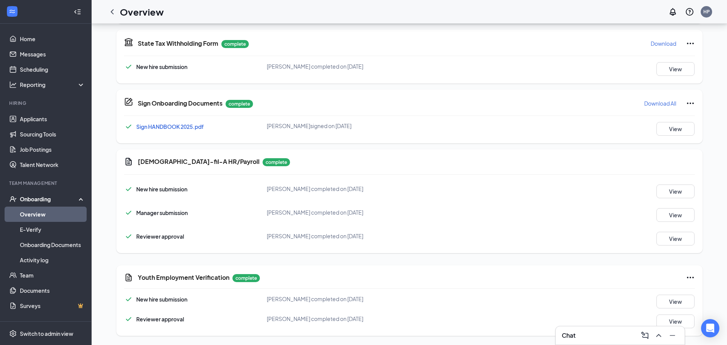
scroll to position [97, 0]
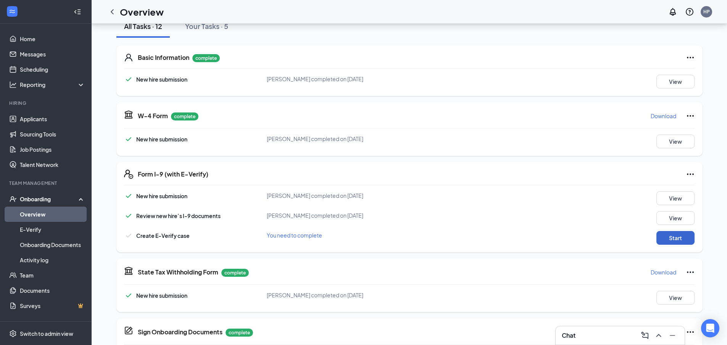
drag, startPoint x: 680, startPoint y: 231, endPoint x: 680, endPoint y: 235, distance: 3.8
click at [680, 231] on div "New hire submission Karleigh M Davis completed on Aug 18, 2025 View Review new …" at bounding box center [409, 218] width 571 height 53
click at [681, 235] on button "Start" at bounding box center [675, 238] width 38 height 14
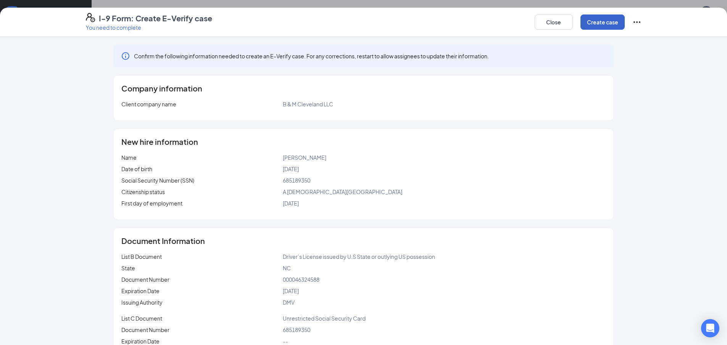
click at [613, 20] on button "Create case" at bounding box center [603, 22] width 44 height 15
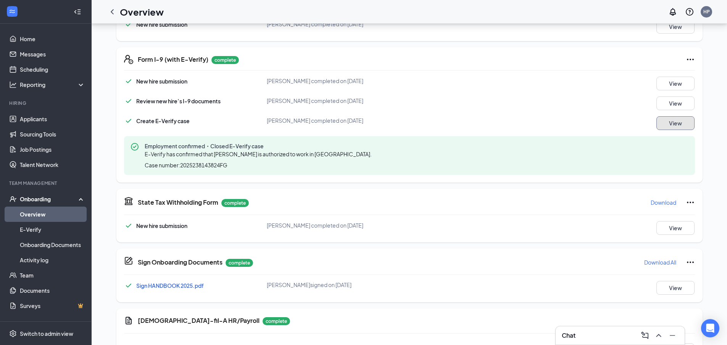
scroll to position [288, 0]
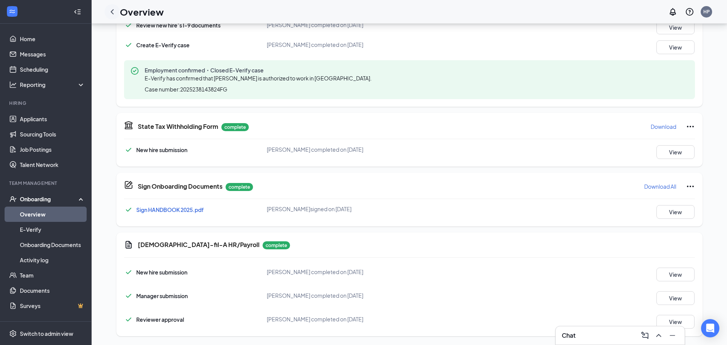
click at [114, 11] on icon "ChevronLeft" at bounding box center [112, 11] width 9 height 9
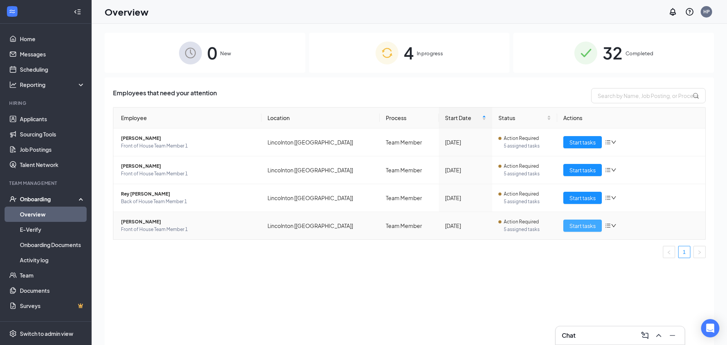
click at [573, 226] on span "Start tasks" at bounding box center [582, 226] width 26 height 8
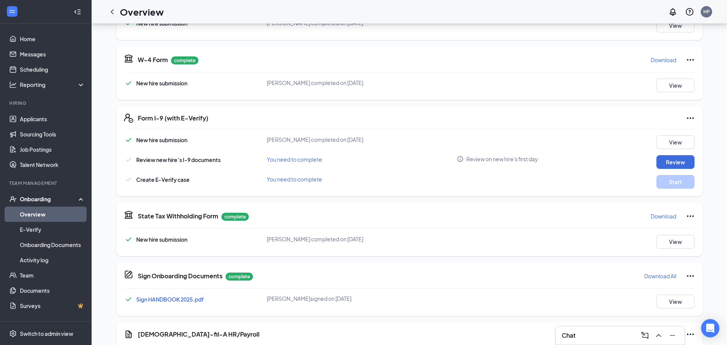
scroll to position [153, 0]
click at [667, 168] on button "Review" at bounding box center [675, 163] width 38 height 14
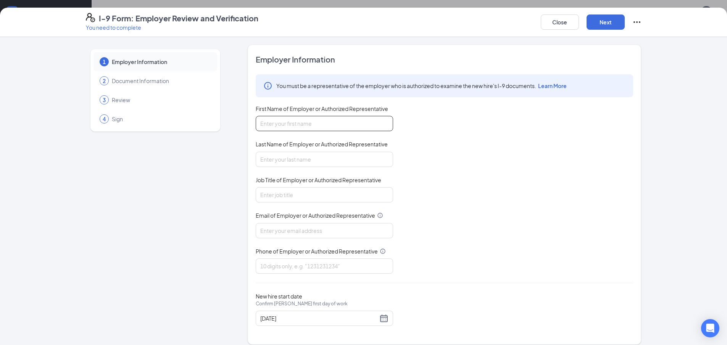
click at [315, 128] on input "First Name of Employer or Authorized Representative" at bounding box center [324, 123] width 137 height 15
type input "Haven"
click at [340, 156] on input "Last Name of Employer or Authorized Representative" at bounding box center [324, 159] width 137 height 15
type input "Duncan"
click at [332, 195] on input "Job Title of Employer or Authorized Representative" at bounding box center [324, 194] width 137 height 15
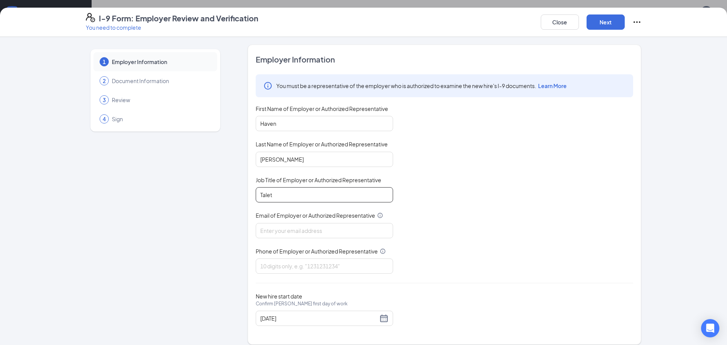
click at [323, 191] on input "Talet" at bounding box center [324, 194] width 137 height 15
type input "Talent Director"
click at [322, 244] on div "You must be a representative of the employer who is authorized to examine the n…" at bounding box center [444, 174] width 377 height 200
click at [327, 232] on input "Email of Employer or Authorized Representative" at bounding box center [324, 230] width 137 height 15
type input "cfahaven19@gmail.com"
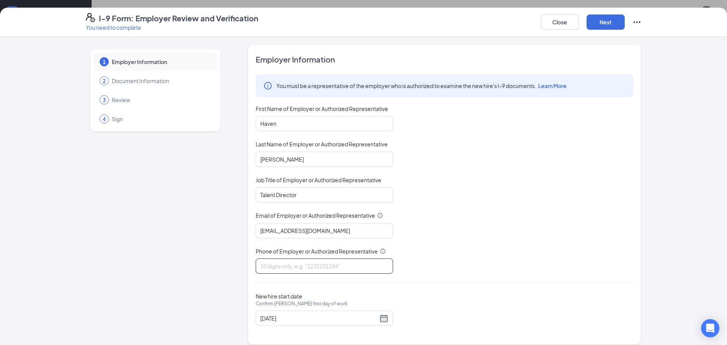
drag, startPoint x: 325, startPoint y: 257, endPoint x: 328, endPoint y: 262, distance: 5.6
click at [327, 259] on div "Phone of Employer or Authorized Representative" at bounding box center [324, 261] width 137 height 26
click at [328, 262] on input "Phone of Employer or Authorized Representative" at bounding box center [324, 266] width 137 height 15
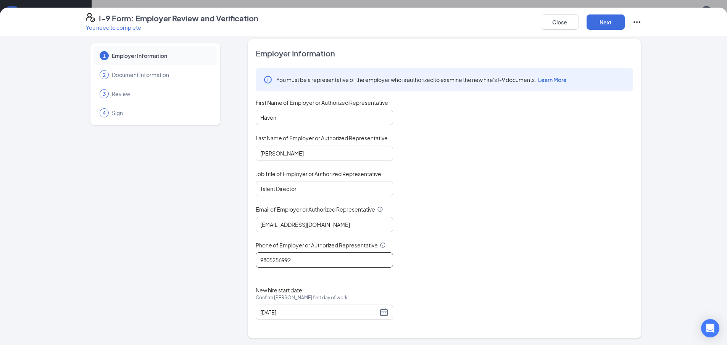
scroll to position [7, 0]
type input "9805256992"
click at [605, 26] on button "Next" at bounding box center [606, 22] width 38 height 15
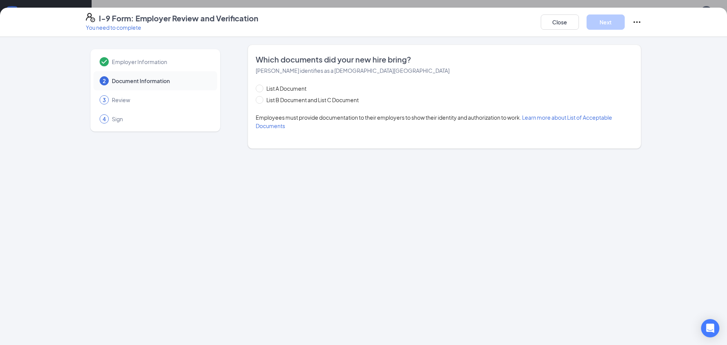
scroll to position [0, 0]
click at [258, 98] on input "List B Document and List C Document" at bounding box center [258, 98] width 5 height 5
radio input "true"
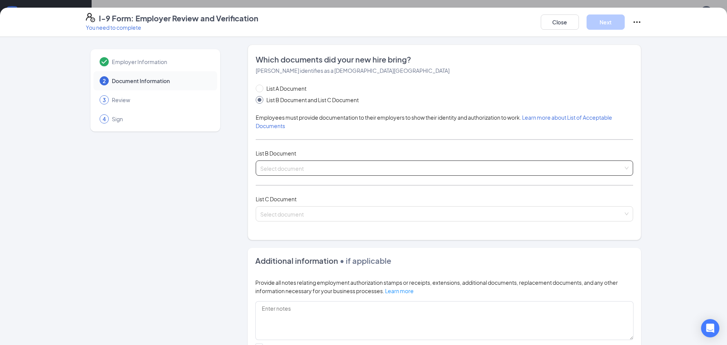
click at [315, 168] on input "search" at bounding box center [441, 166] width 363 height 11
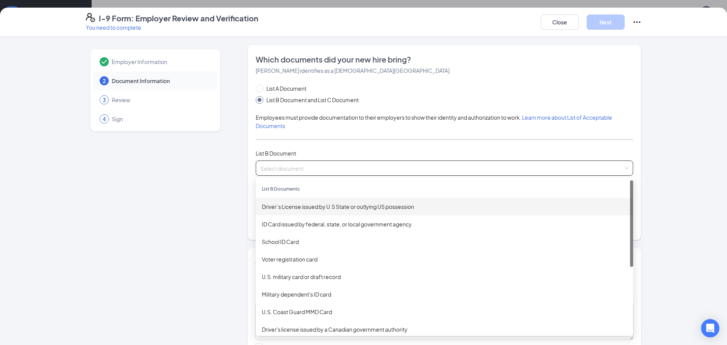
click at [338, 211] on div "Driver’s License issued by U.S State or outlying US possession" at bounding box center [444, 207] width 377 height 18
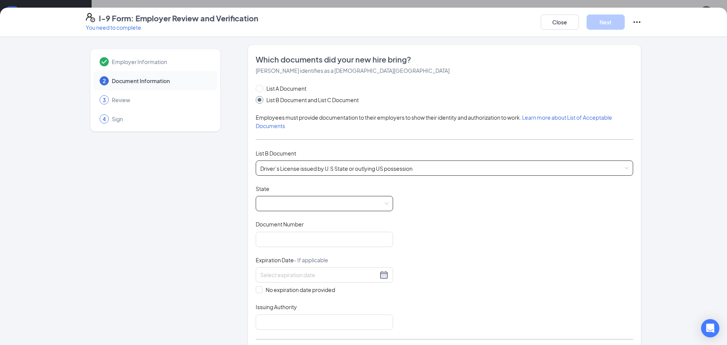
click at [338, 209] on span at bounding box center [324, 204] width 128 height 15
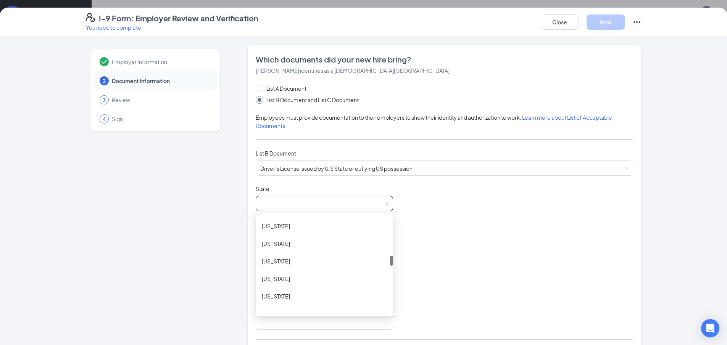
scroll to position [382, 0]
click at [285, 234] on div "Maryland" at bounding box center [324, 230] width 137 height 18
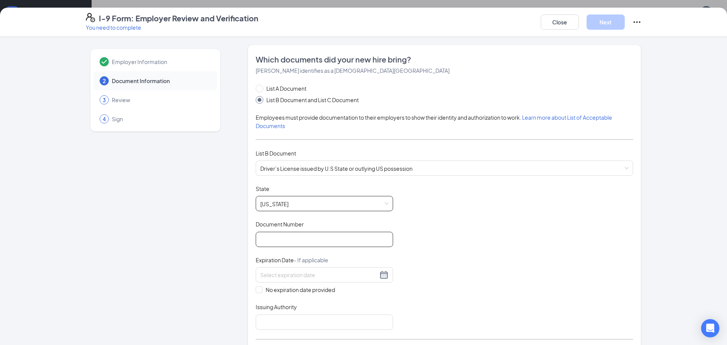
click at [285, 234] on input "Document Number" at bounding box center [324, 239] width 137 height 15
type input "10275547128"
click at [332, 280] on div at bounding box center [324, 275] width 128 height 9
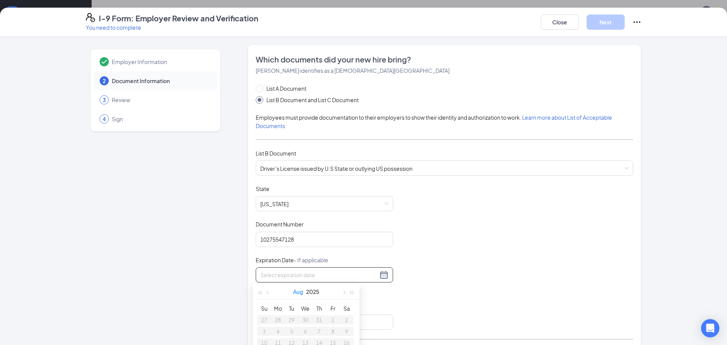
click at [302, 292] on button "Aug" at bounding box center [298, 291] width 10 height 15
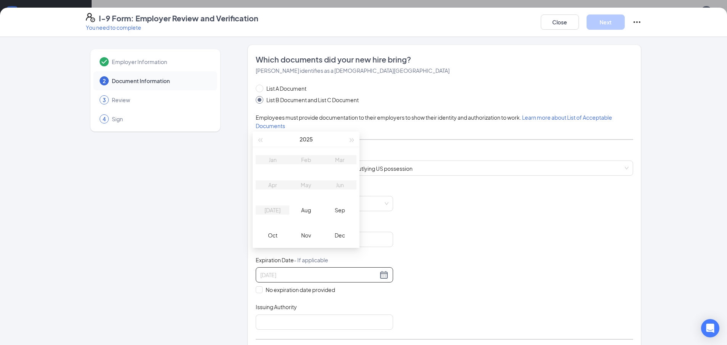
type input "09/26/2025"
click at [349, 137] on button "button" at bounding box center [352, 139] width 8 height 15
type input "03/26/2026"
click at [352, 140] on span "button" at bounding box center [352, 141] width 4 height 4
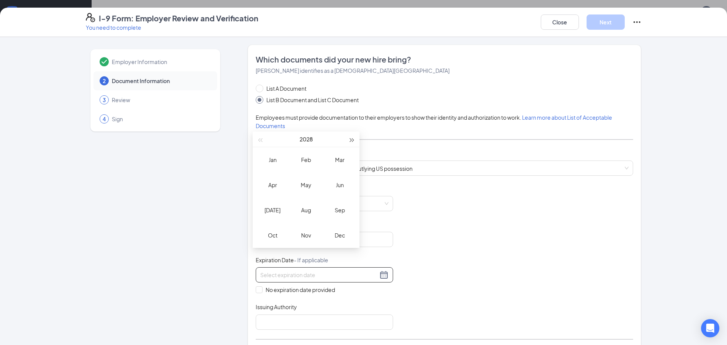
click at [352, 140] on span "button" at bounding box center [352, 141] width 4 height 4
type input "01/26/2032"
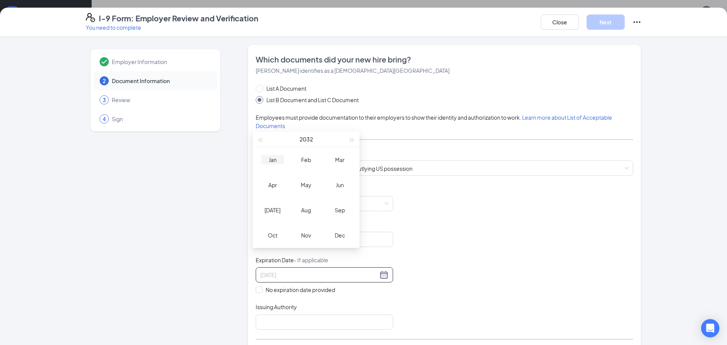
click at [273, 156] on div "Jan" at bounding box center [272, 159] width 23 height 9
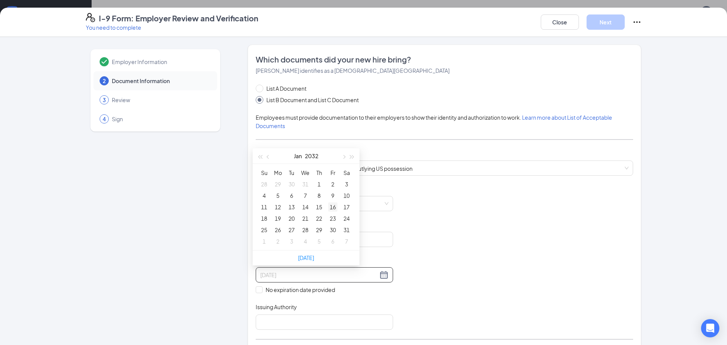
type input "01/16/2032"
click at [333, 202] on td "16" at bounding box center [333, 207] width 14 height 11
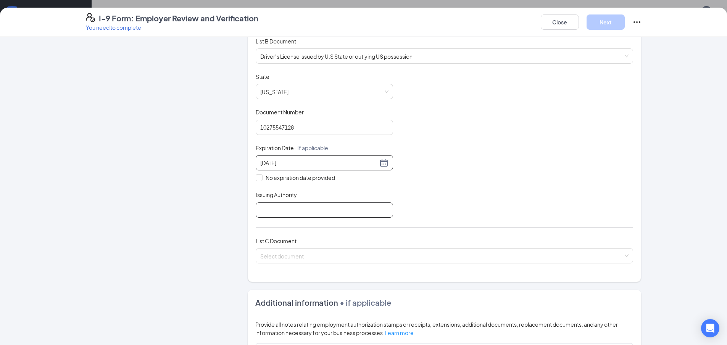
scroll to position [115, 0]
click at [272, 210] on input "Issuing Authority" at bounding box center [324, 207] width 137 height 15
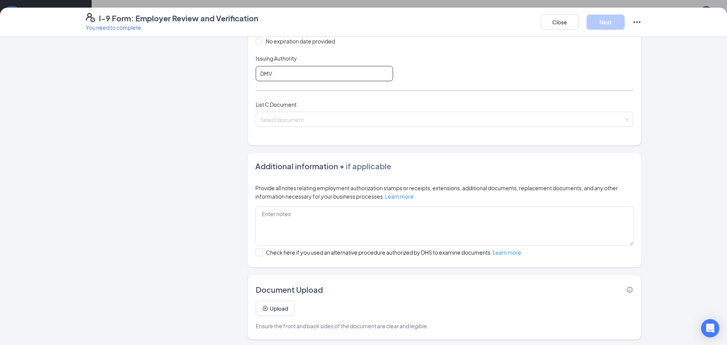
scroll to position [251, 0]
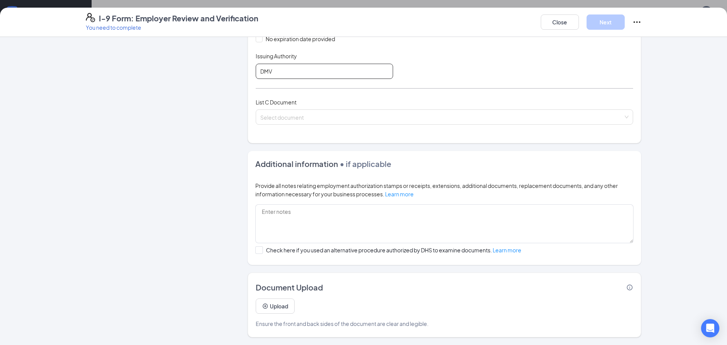
type input "DMV"
click at [316, 117] on input "search" at bounding box center [441, 115] width 363 height 11
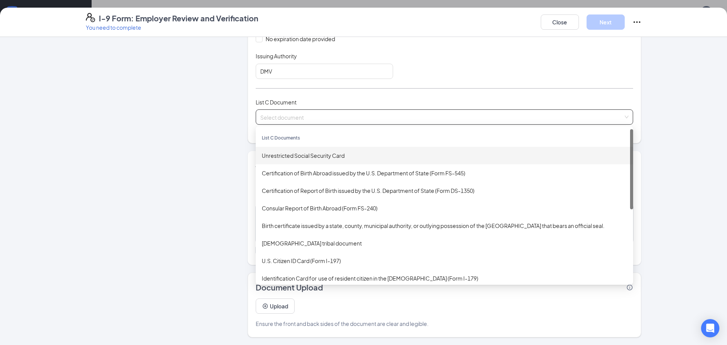
click at [317, 153] on div "Unrestricted Social Security Card" at bounding box center [444, 156] width 365 height 8
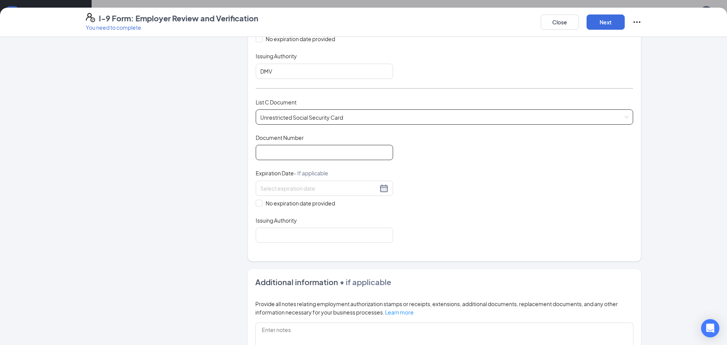
click at [310, 153] on input "Document Number" at bounding box center [324, 152] width 137 height 15
type input "196680197"
click at [258, 202] on span at bounding box center [259, 203] width 7 height 7
click at [258, 202] on input "No expiration date provided" at bounding box center [258, 202] width 5 height 5
checkbox input "true"
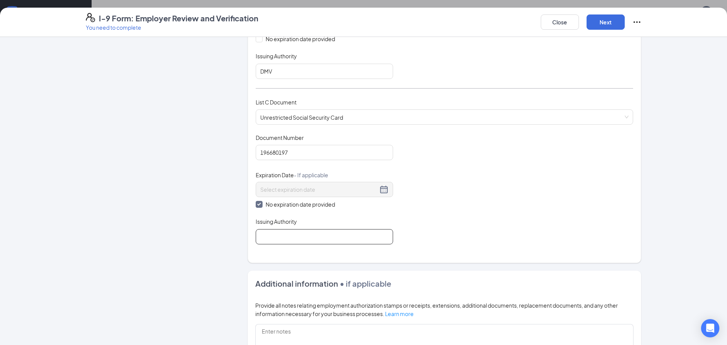
click at [269, 242] on input "Issuing Authority" at bounding box center [324, 236] width 137 height 15
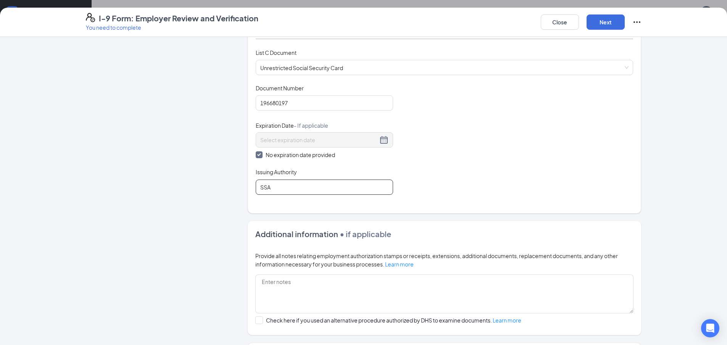
scroll to position [371, 0]
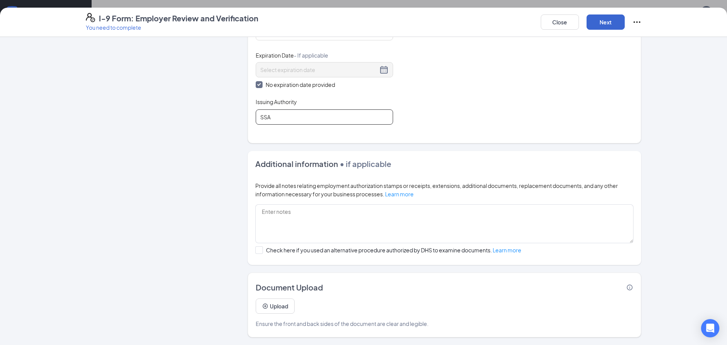
type input "SSA"
click at [595, 24] on button "Next" at bounding box center [606, 22] width 38 height 15
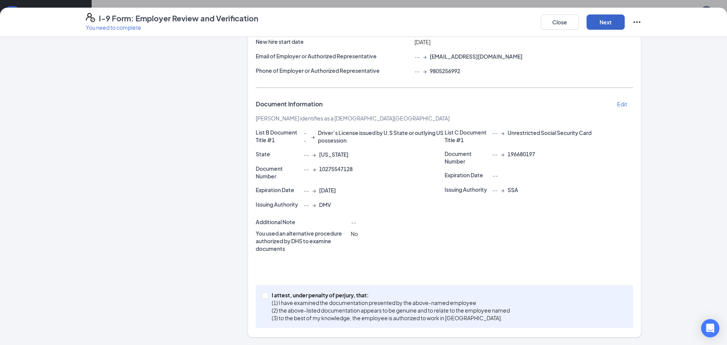
scroll to position [97, 0]
click at [264, 295] on input "I attest, under penalty of perjury, that: (1) I have examined the documentation…" at bounding box center [264, 294] width 5 height 5
checkbox input "true"
click at [608, 28] on button "Next" at bounding box center [606, 22] width 38 height 15
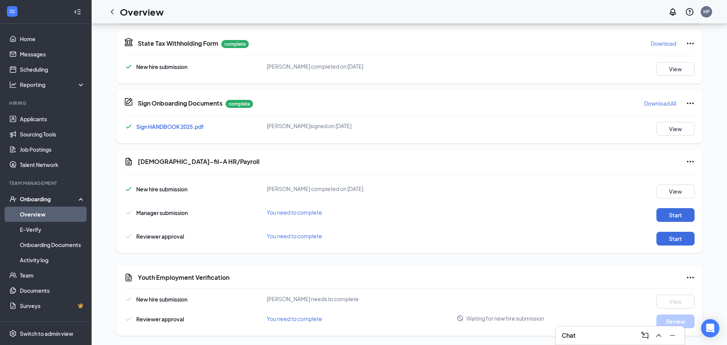
click at [690, 276] on icon "Ellipses" at bounding box center [690, 277] width 9 height 9
click at [689, 276] on icon "Ellipses" at bounding box center [690, 277] width 9 height 9
click at [676, 289] on button "Mark as complete" at bounding box center [661, 293] width 57 height 12
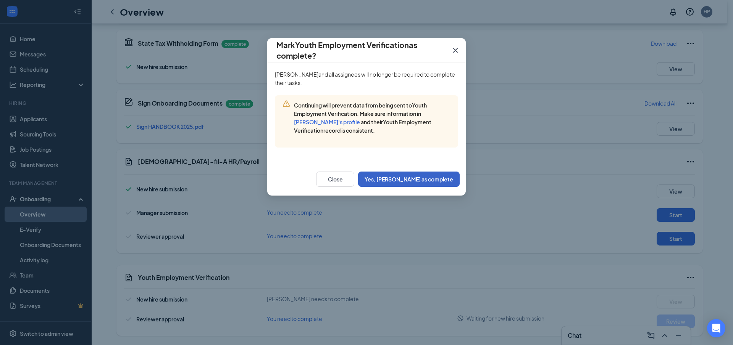
click at [418, 180] on button "Yes, mark as complete" at bounding box center [409, 179] width 102 height 15
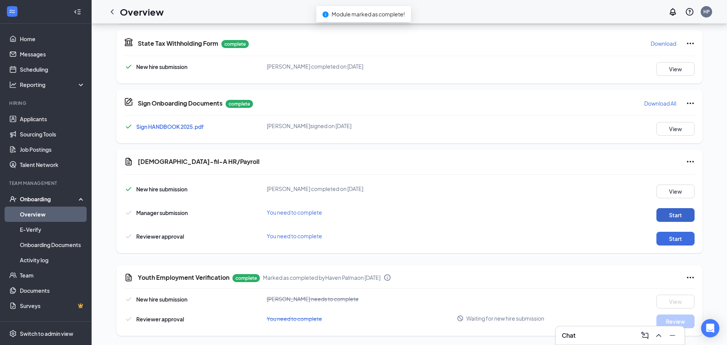
click at [675, 215] on button "Start" at bounding box center [675, 215] width 38 height 14
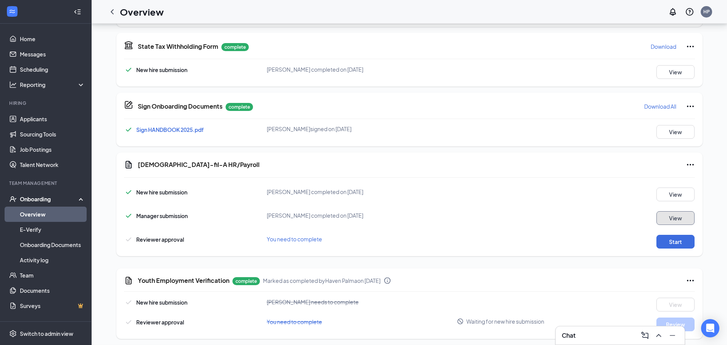
scroll to position [329, 0]
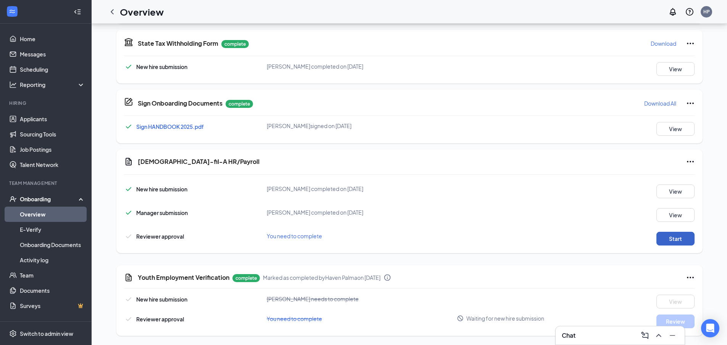
click at [673, 240] on button "Start" at bounding box center [675, 239] width 38 height 14
click at [684, 239] on button "Start" at bounding box center [675, 239] width 38 height 14
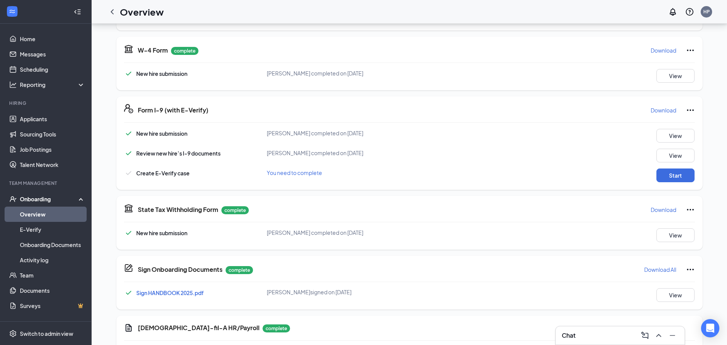
scroll to position [215, 0]
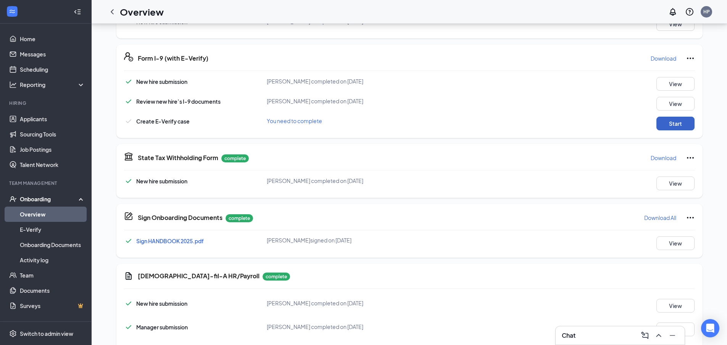
click at [661, 127] on button "Start" at bounding box center [675, 124] width 38 height 14
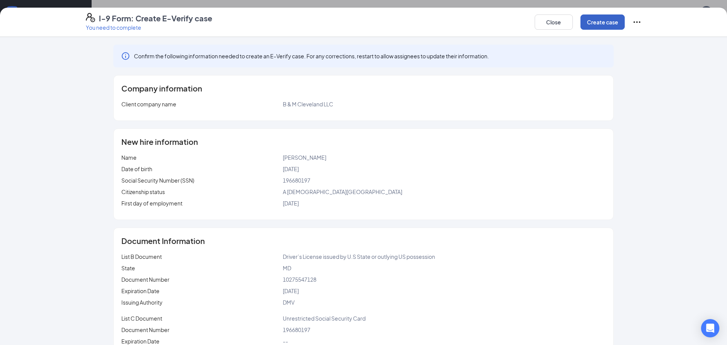
click at [600, 27] on button "Create case" at bounding box center [603, 22] width 44 height 15
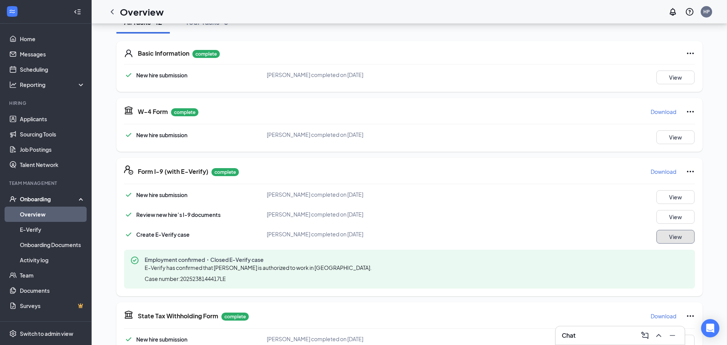
scroll to position [0, 0]
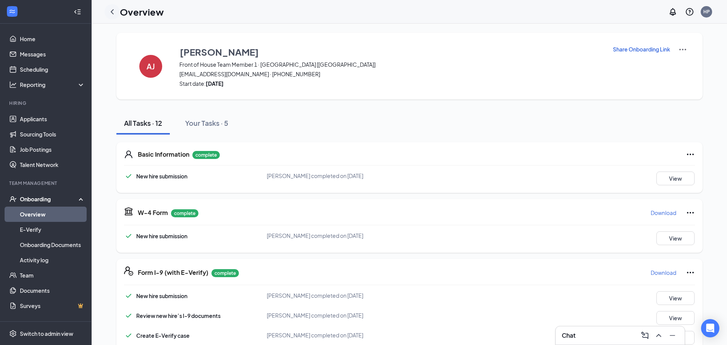
click at [110, 13] on icon "ChevronLeft" at bounding box center [112, 11] width 9 height 9
